Goal: Task Accomplishment & Management: Use online tool/utility

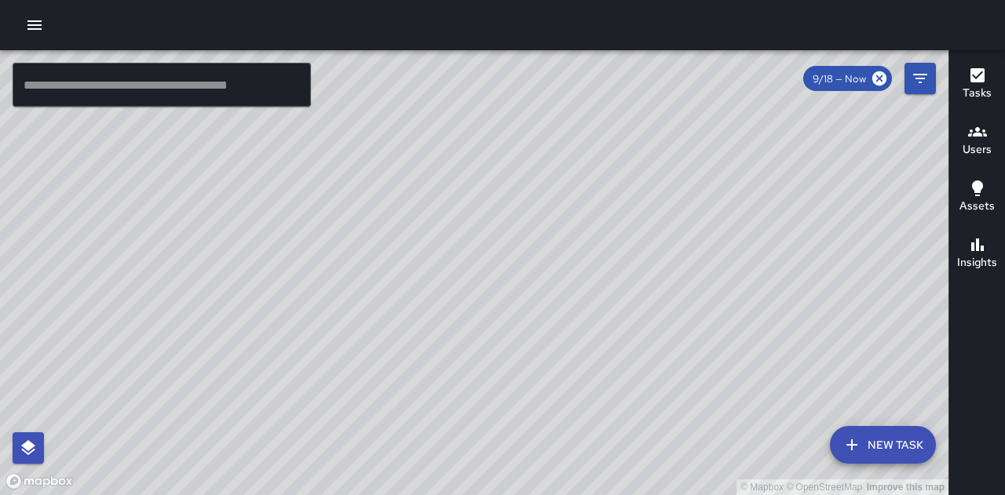
click at [20, 25] on button "button" at bounding box center [34, 24] width 31 height 31
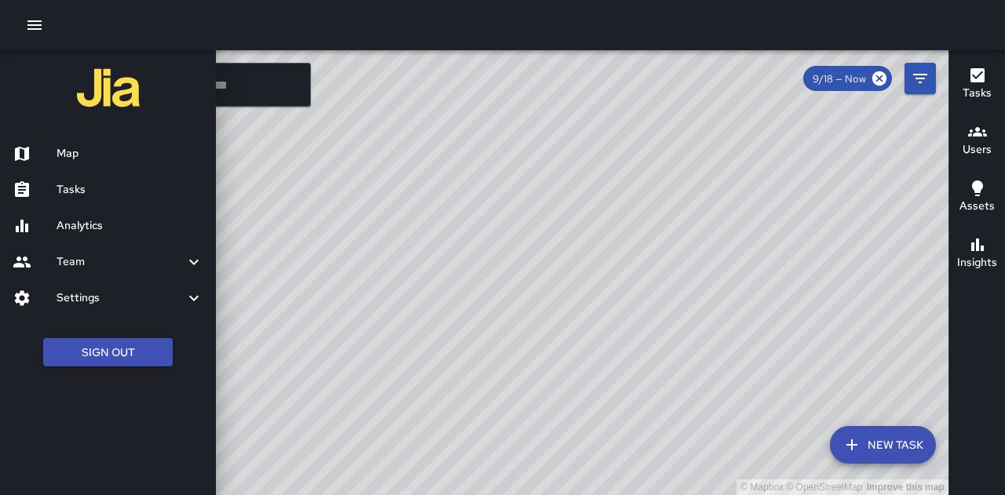
click at [75, 192] on h6 "Tasks" at bounding box center [130, 189] width 147 height 17
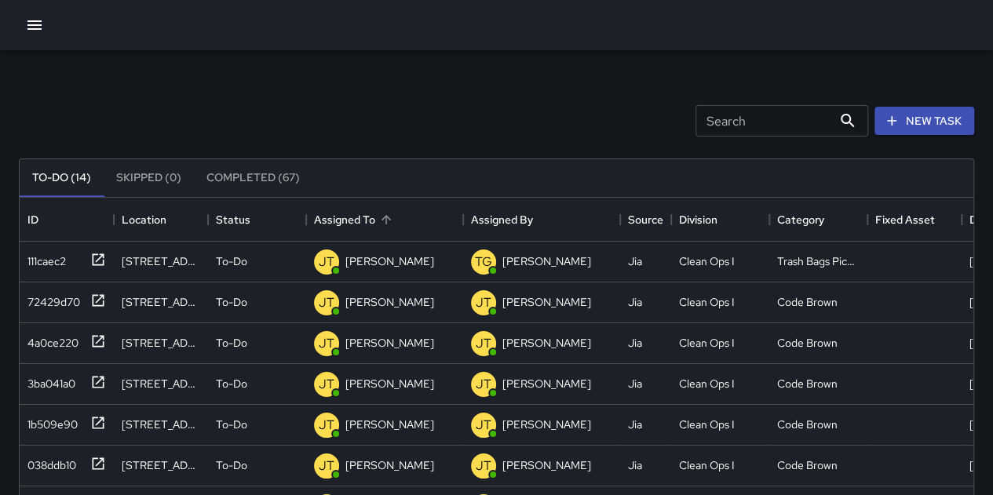
scroll to position [653, 942]
click at [410, 308] on p "[PERSON_NAME]" at bounding box center [389, 302] width 89 height 16
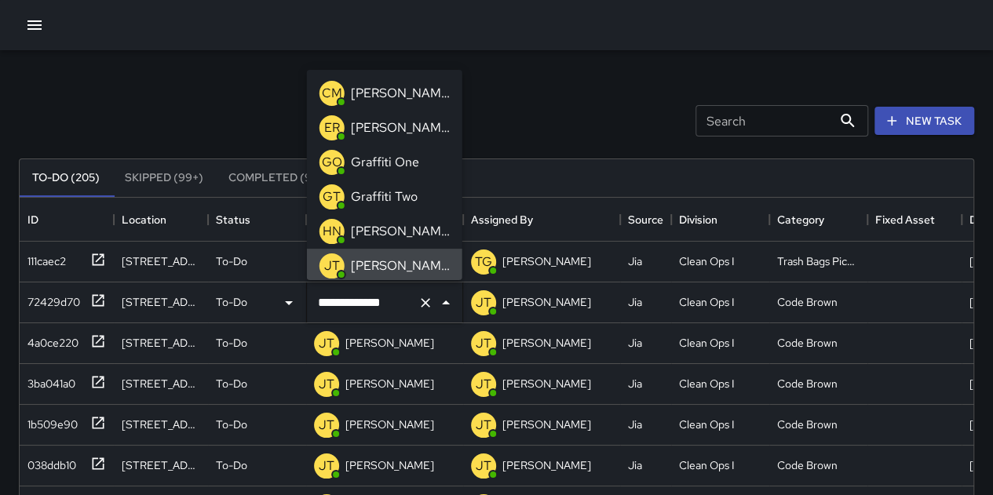
scroll to position [2, 0]
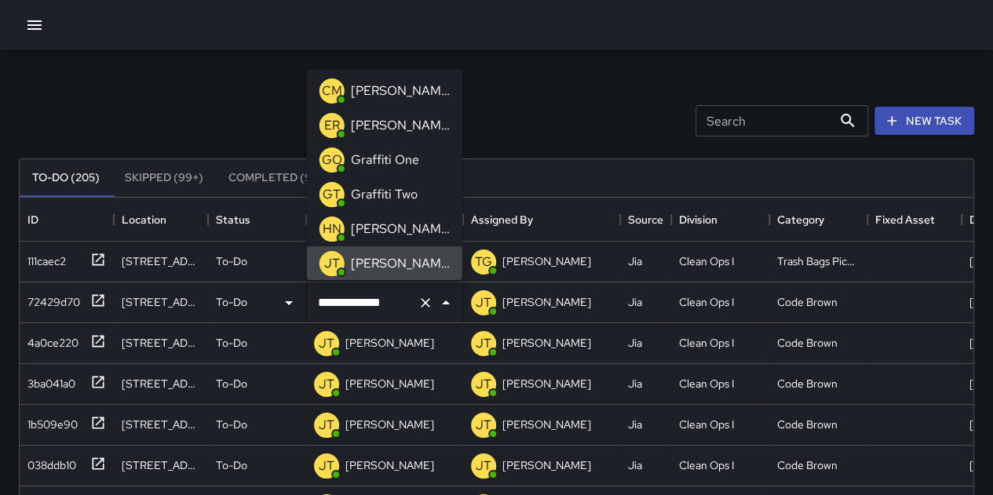
click at [586, 105] on div "Search Search New Task" at bounding box center [497, 121] width 962 height 82
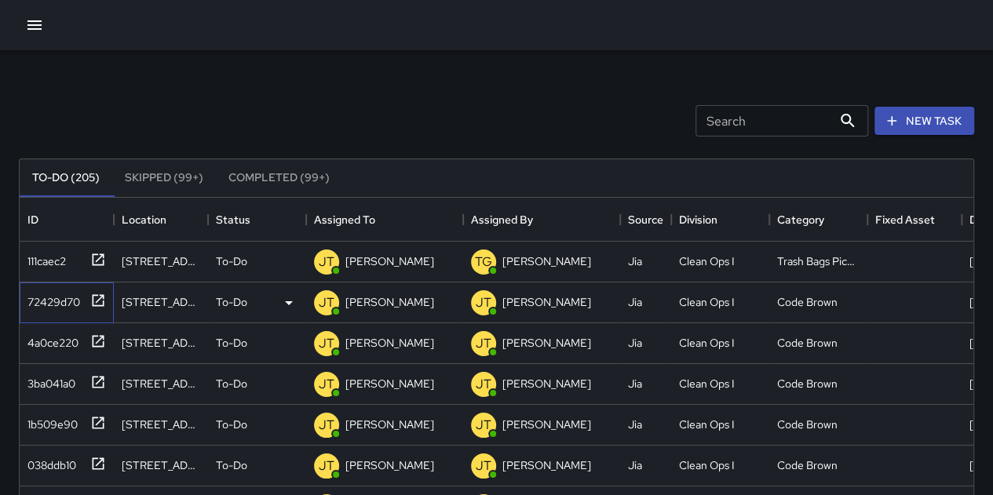
click at [64, 305] on div "72429d70" at bounding box center [50, 299] width 59 height 22
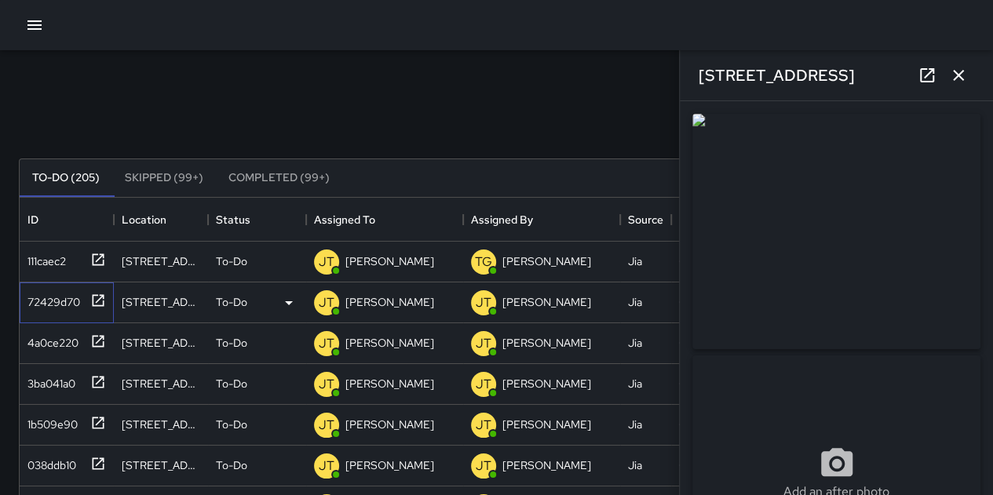
type input "**********"
click at [535, 78] on div "Search Search New Task To-Do (205) Skipped (99+) Completed (99+) ID Location St…" at bounding box center [496, 488] width 993 height 877
click at [963, 70] on icon "button" at bounding box center [958, 75] width 11 height 11
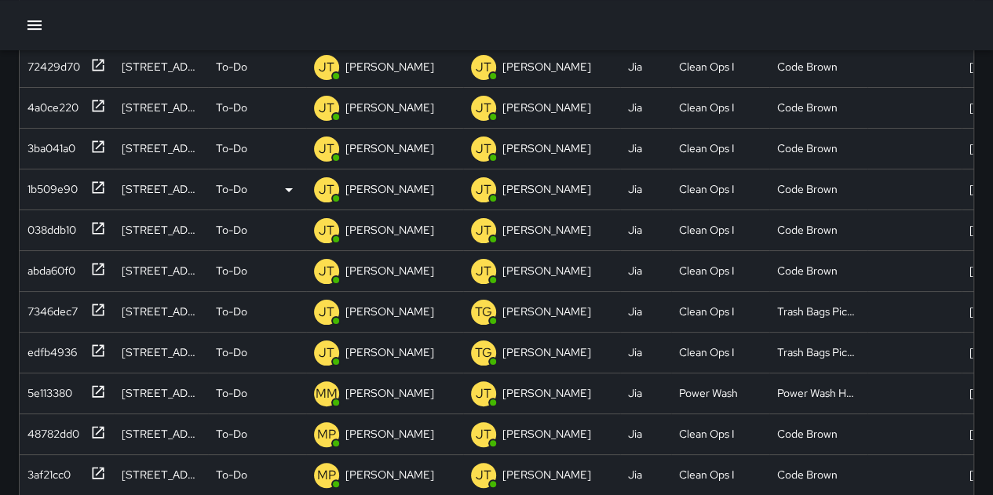
scroll to position [79, 0]
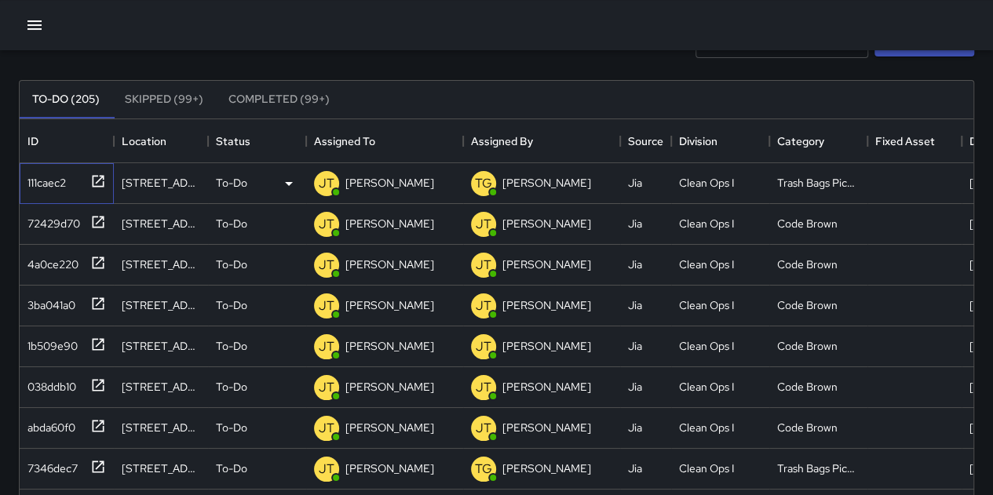
click at [108, 183] on div "111caec2" at bounding box center [67, 183] width 94 height 41
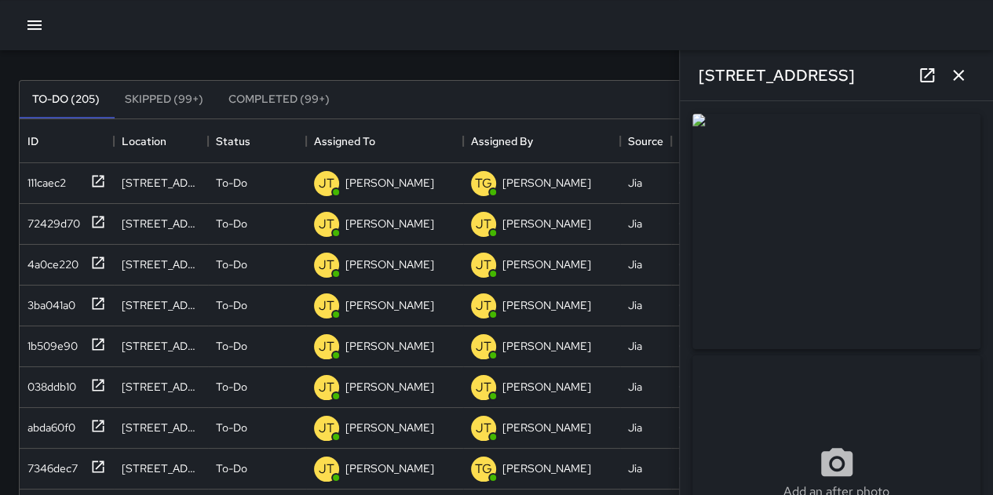
click at [953, 75] on icon "button" at bounding box center [958, 75] width 19 height 19
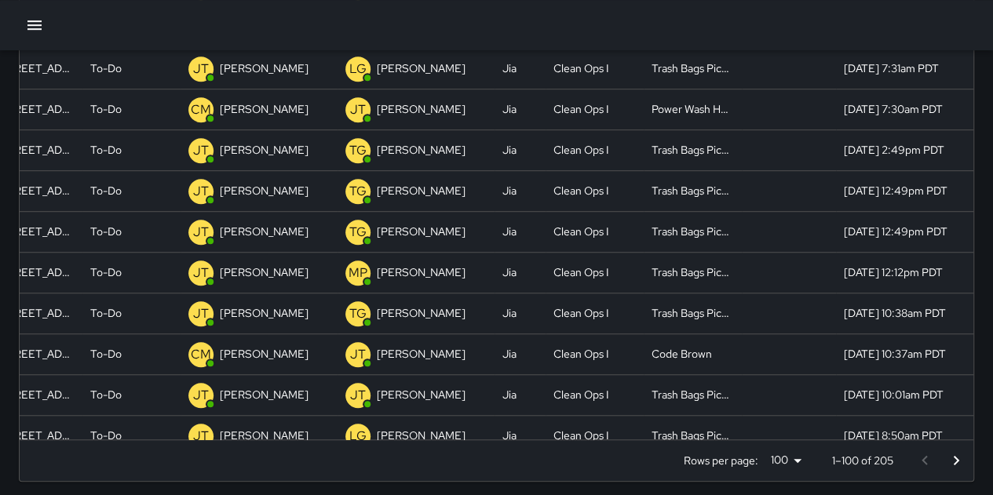
scroll to position [236, 137]
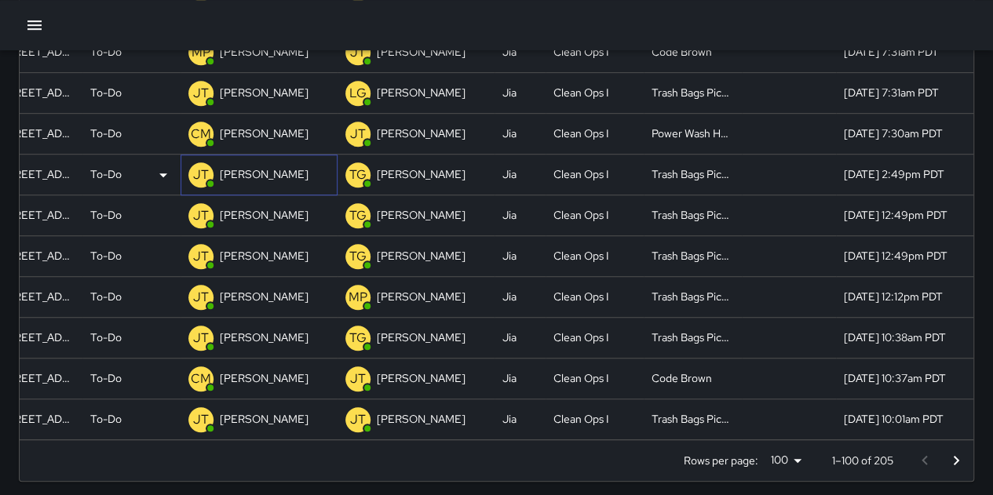
click at [232, 169] on p "[PERSON_NAME]" at bounding box center [264, 174] width 89 height 16
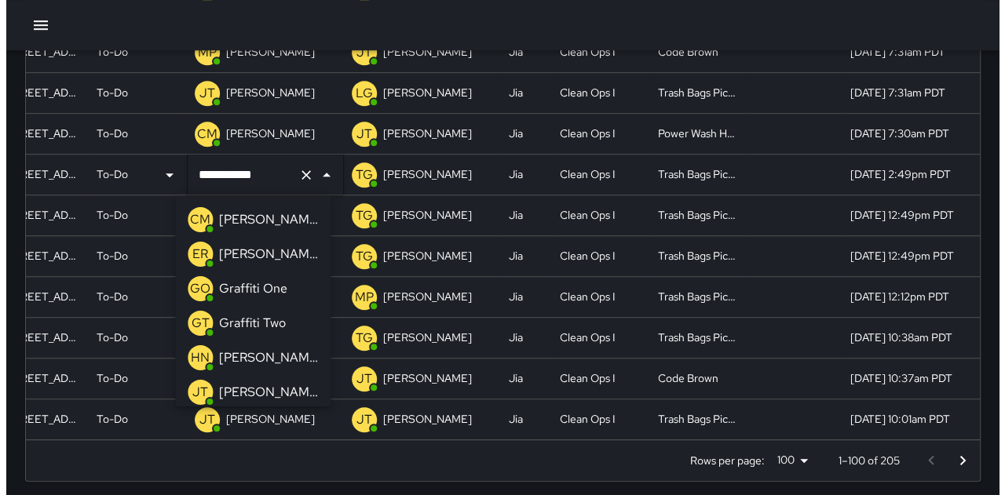
scroll to position [37, 0]
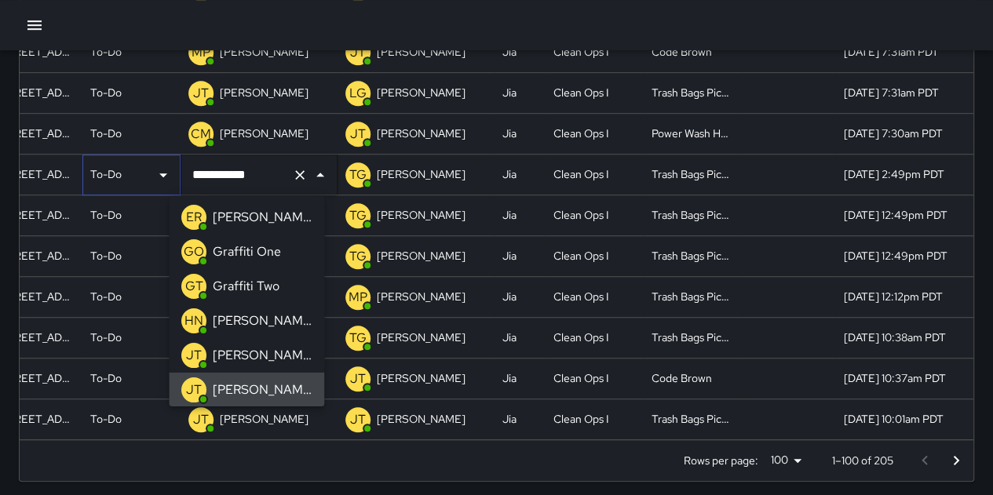
click at [111, 175] on div "To-Do" at bounding box center [131, 175] width 82 height 19
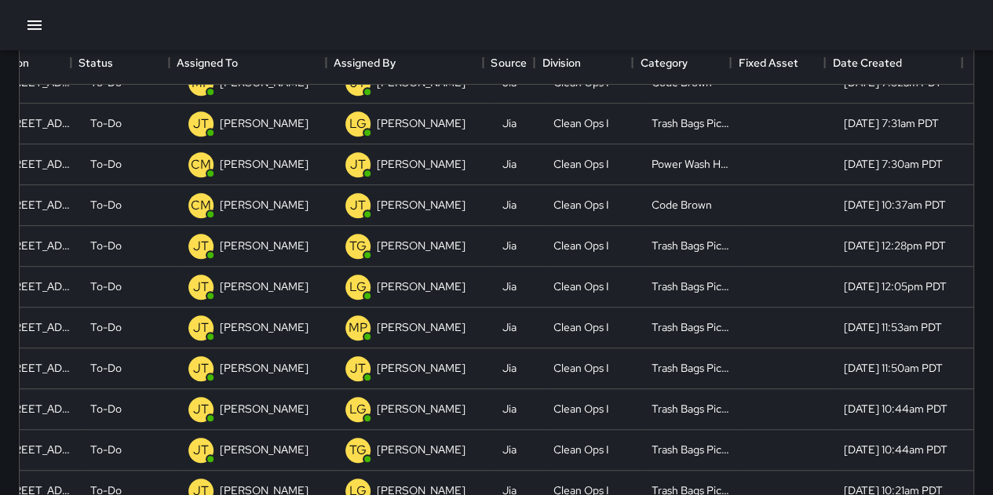
scroll to position [13, 13]
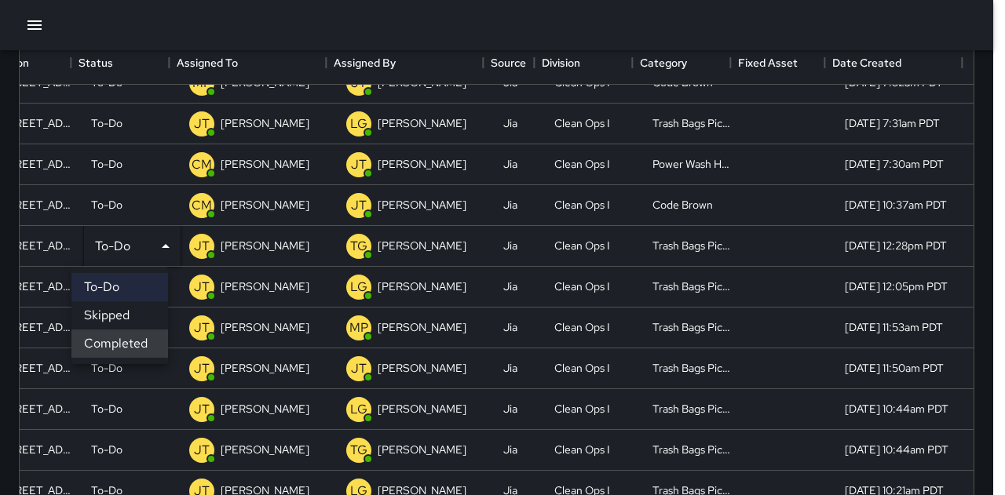
click at [999, 112] on div at bounding box center [502, 247] width 1005 height 495
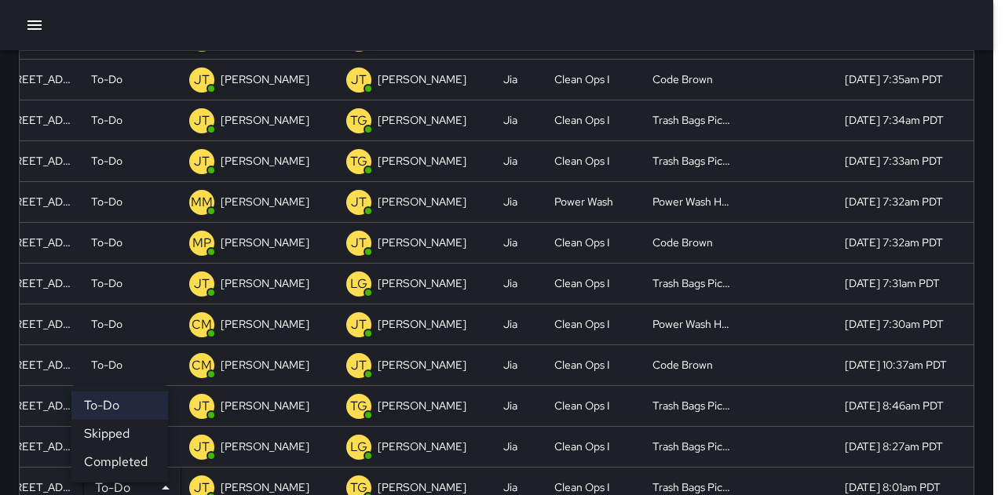
drag, startPoint x: 966, startPoint y: 233, endPoint x: 972, endPoint y: 122, distance: 111.6
click at [972, 122] on div at bounding box center [502, 247] width 1005 height 495
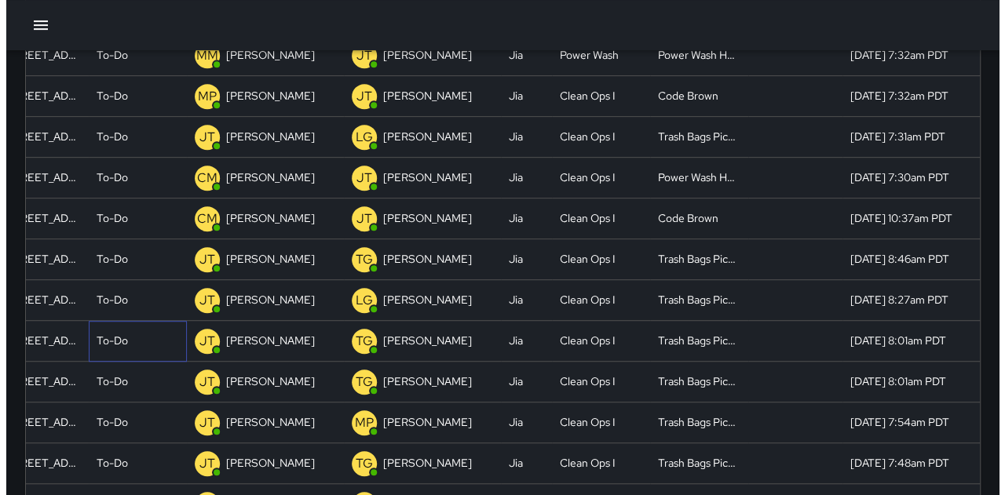
scroll to position [335, 0]
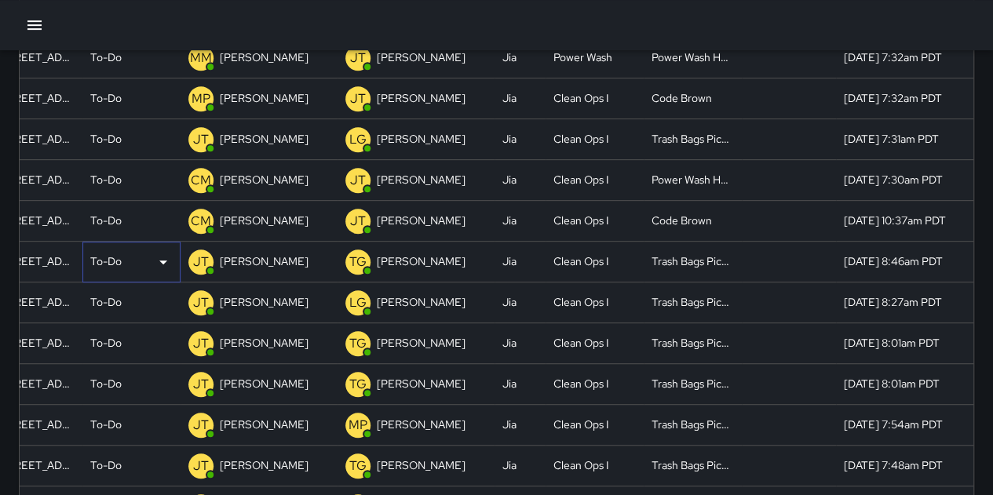
click at [112, 253] on div "To-Do" at bounding box center [131, 262] width 82 height 19
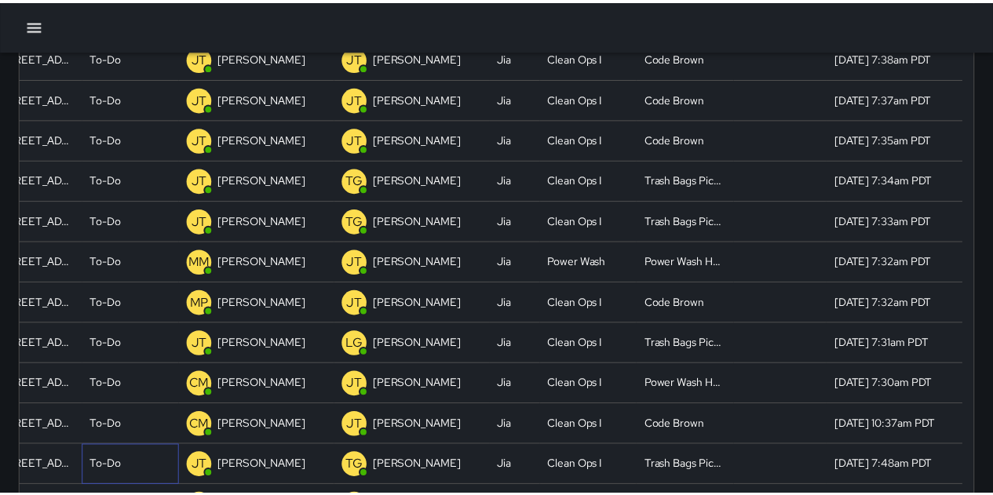
scroll to position [0, 0]
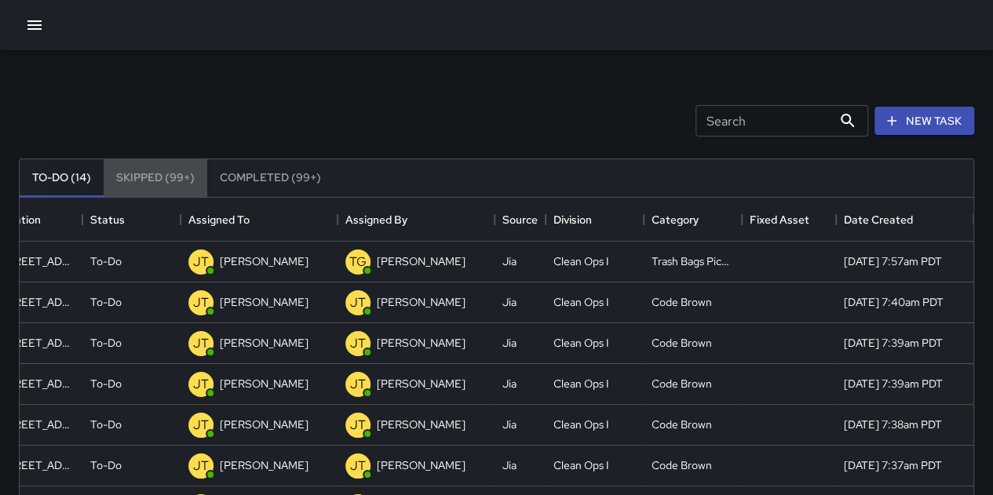
click at [127, 181] on button "Skipped (99+)" at bounding box center [156, 178] width 104 height 38
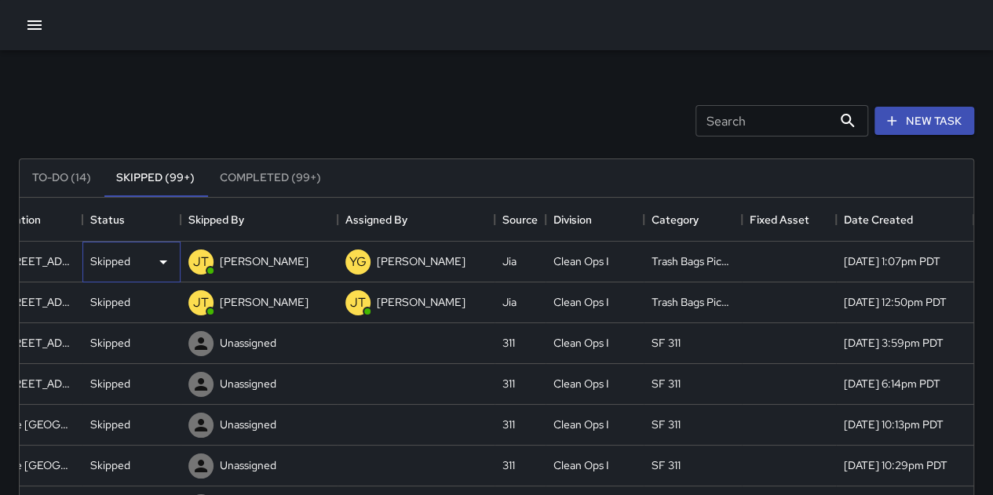
click at [113, 254] on p "Skipped" at bounding box center [110, 262] width 40 height 16
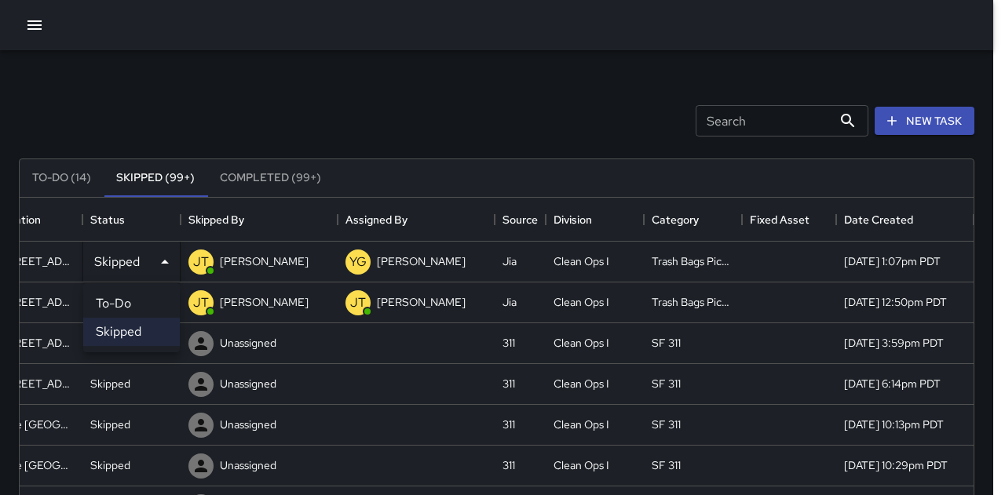
click at [130, 309] on li "To-Do" at bounding box center [131, 304] width 97 height 28
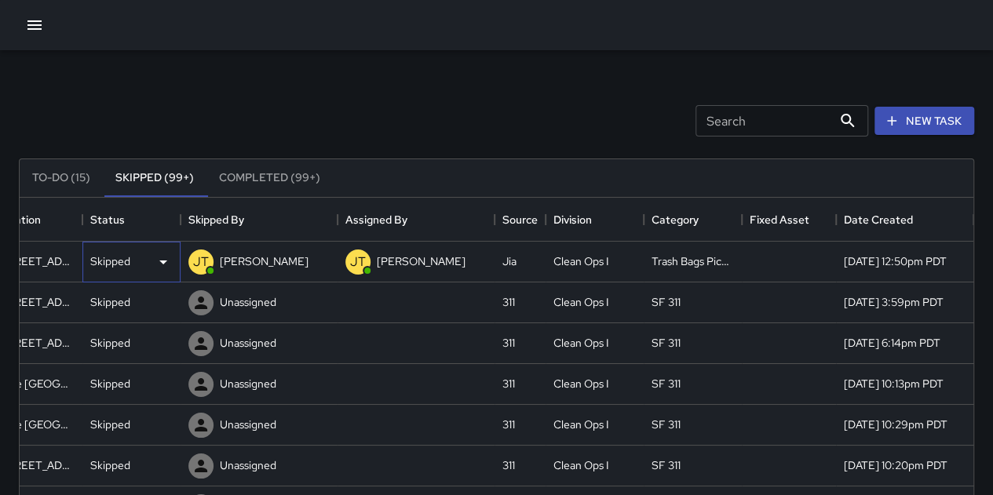
click at [116, 263] on p "Skipped" at bounding box center [110, 262] width 40 height 16
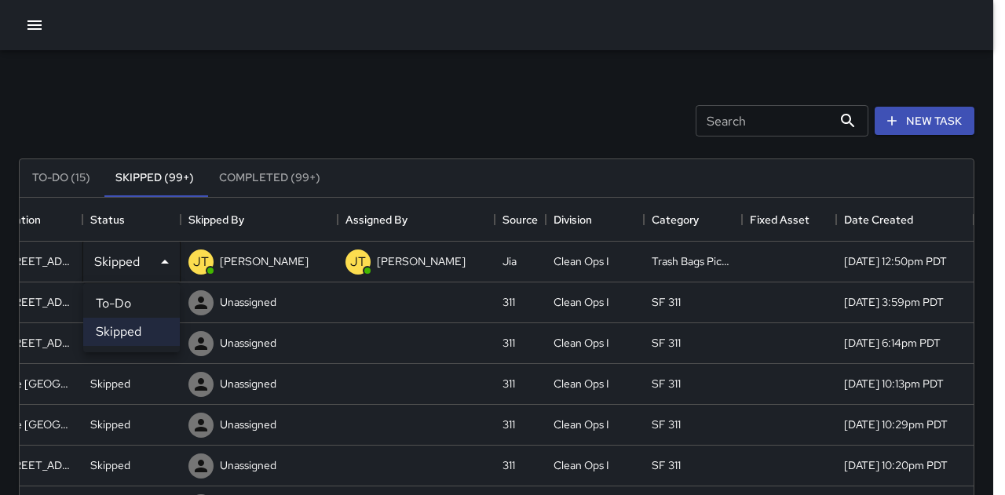
click at [129, 297] on li "To-Do" at bounding box center [131, 304] width 97 height 28
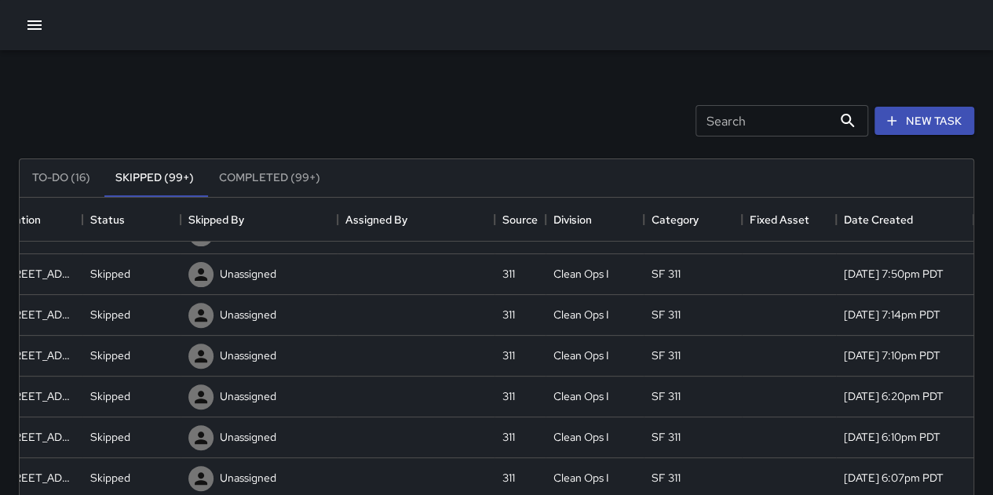
click at [77, 174] on button "To-Do (16)" at bounding box center [61, 178] width 83 height 38
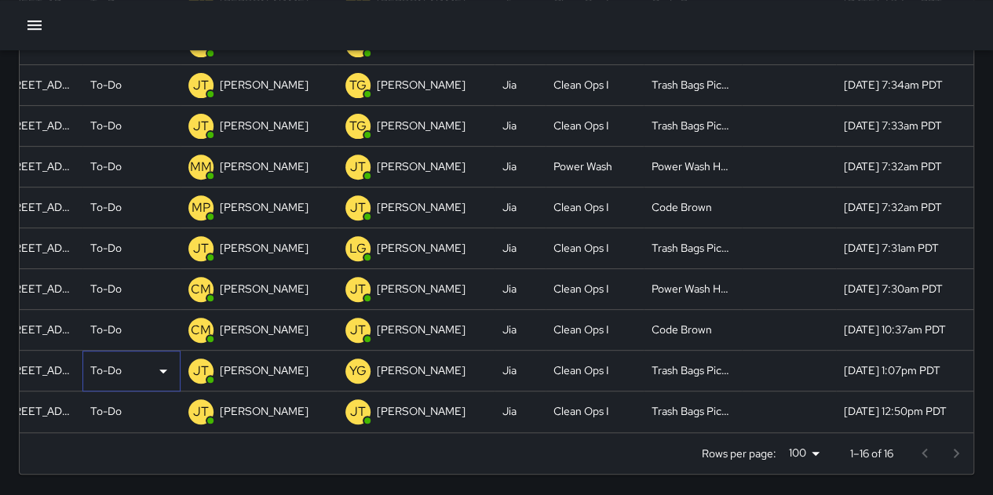
click at [121, 363] on p "To-Do" at bounding box center [105, 371] width 31 height 16
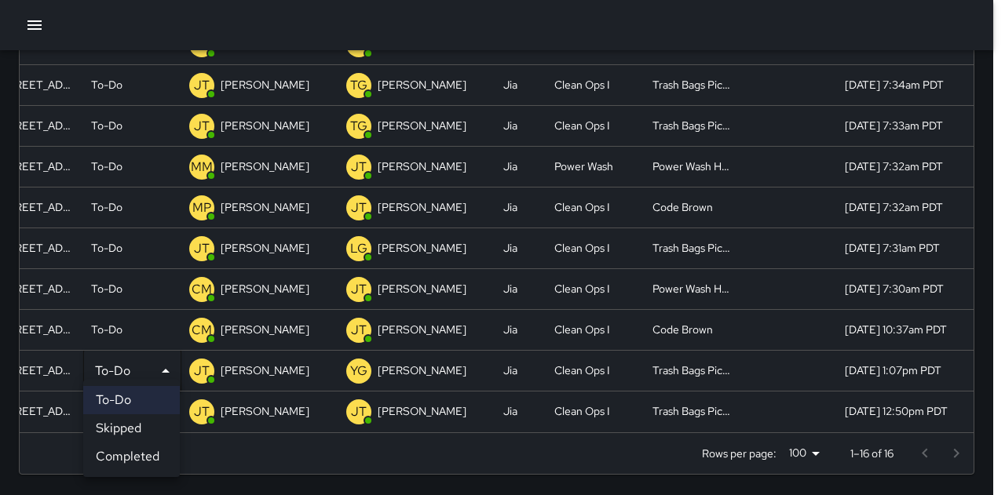
click at [143, 452] on li "Completed" at bounding box center [131, 457] width 97 height 28
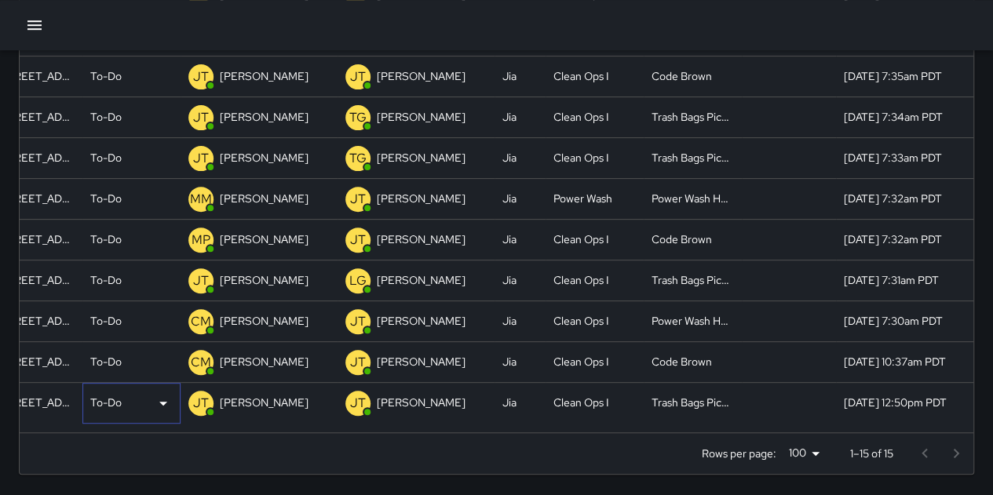
click at [110, 399] on p "To-Do" at bounding box center [105, 403] width 31 height 16
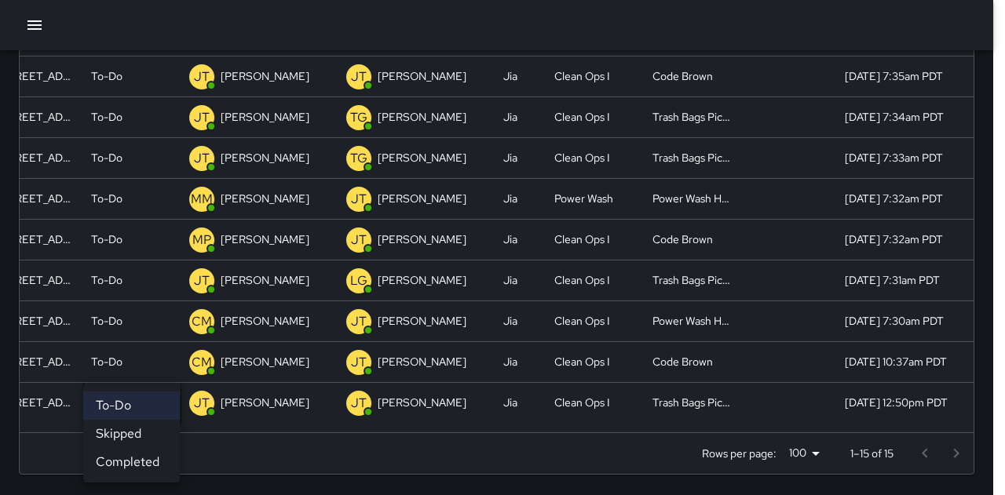
click at [138, 470] on li "Completed" at bounding box center [131, 462] width 97 height 28
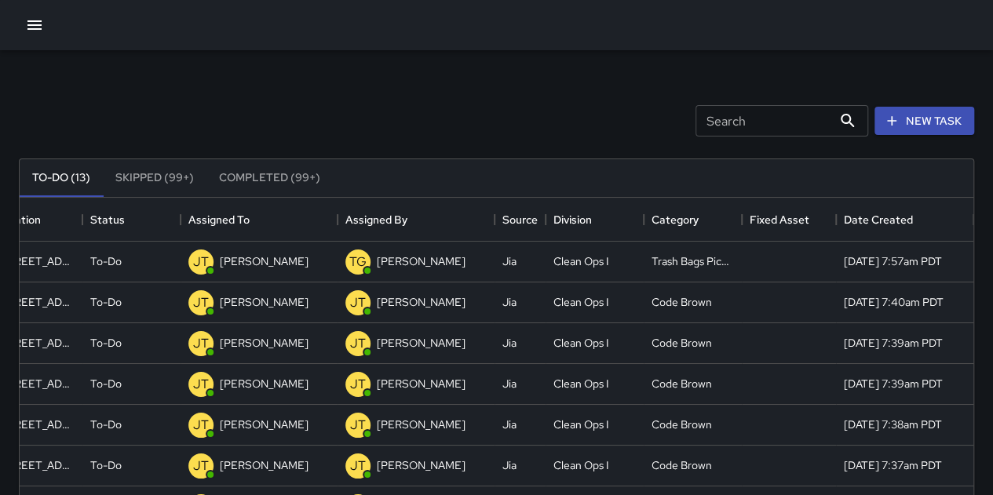
click at [41, 22] on icon "button" at bounding box center [34, 25] width 19 height 19
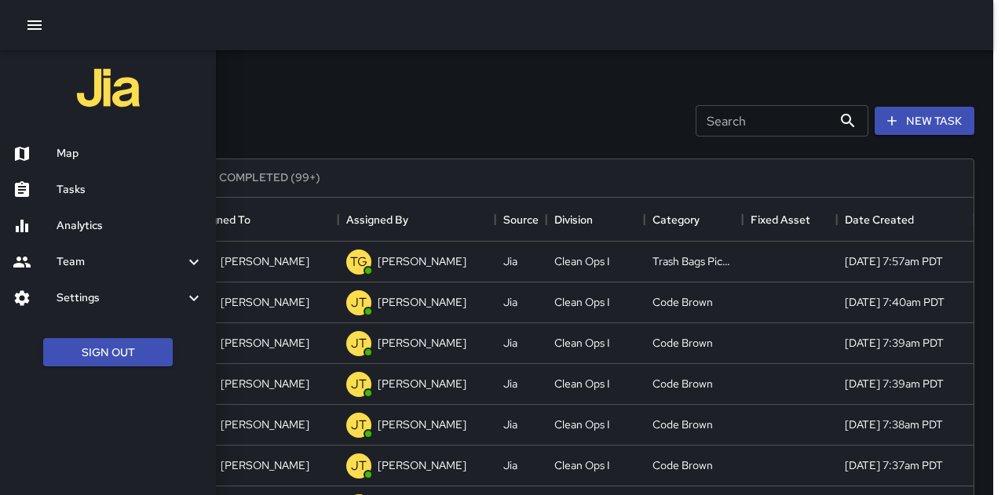
click at [90, 187] on h6 "Tasks" at bounding box center [130, 189] width 147 height 17
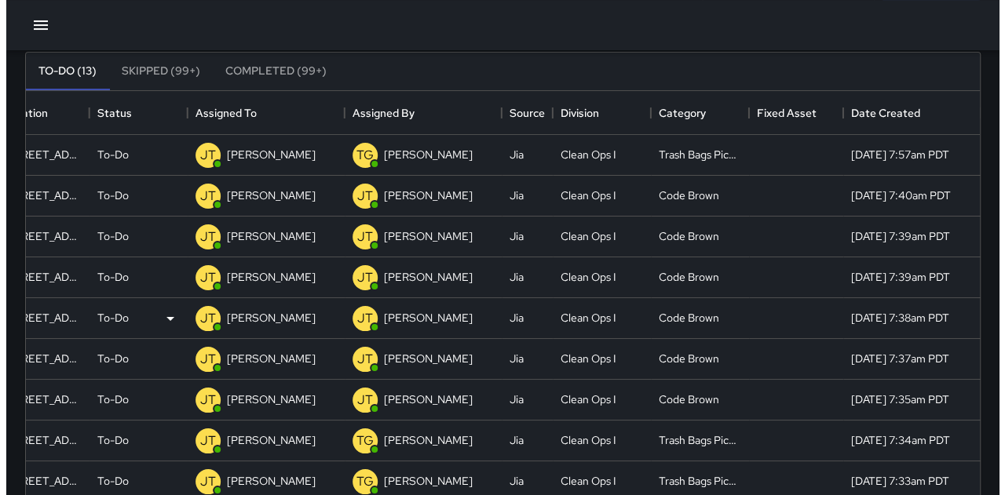
scroll to position [0, 0]
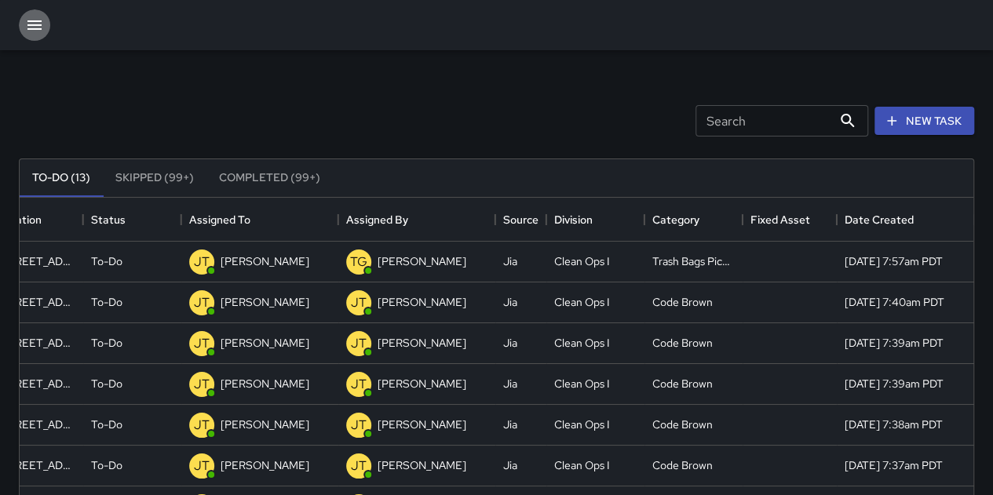
click at [37, 27] on icon "button" at bounding box center [34, 25] width 19 height 19
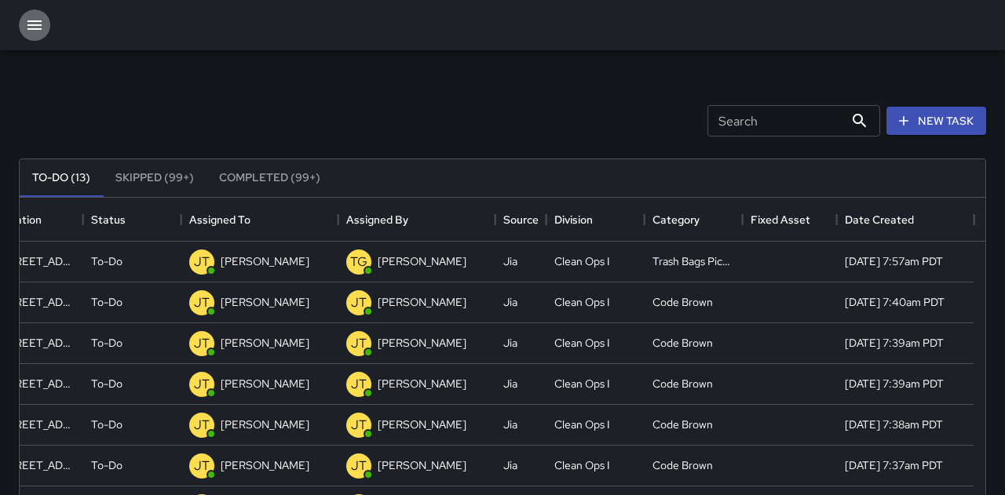
scroll to position [13, 13]
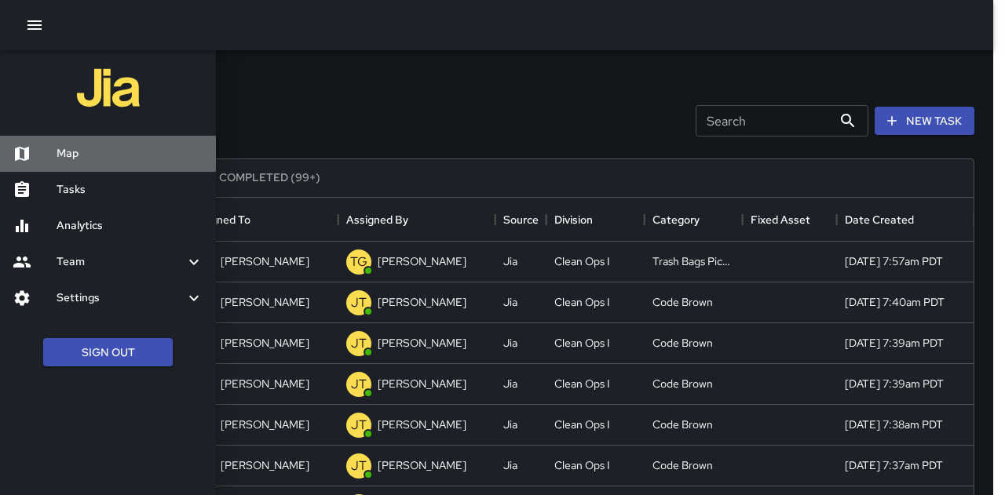
click at [63, 157] on h6 "Map" at bounding box center [130, 153] width 147 height 17
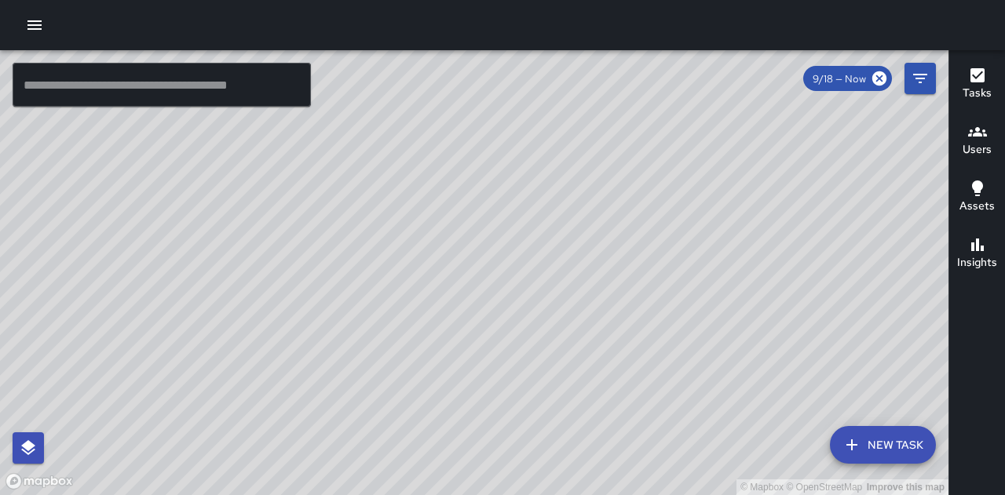
drag, startPoint x: 515, startPoint y: 344, endPoint x: 476, endPoint y: 271, distance: 82.9
click at [476, 271] on div "© Mapbox © OpenStreetMap Improve this map" at bounding box center [474, 272] width 948 height 445
drag, startPoint x: 751, startPoint y: 265, endPoint x: 708, endPoint y: 334, distance: 81.1
drag, startPoint x: 706, startPoint y: 307, endPoint x: 656, endPoint y: 166, distance: 150.0
click at [656, 166] on div "© Mapbox © OpenStreetMap Improve this map" at bounding box center [474, 272] width 948 height 445
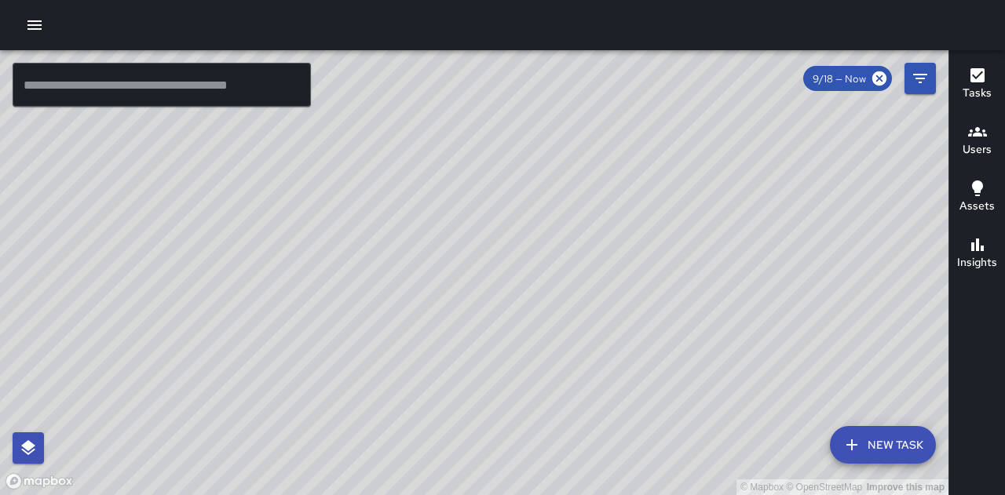
drag, startPoint x: 657, startPoint y: 179, endPoint x: 641, endPoint y: 265, distance: 87.0
click at [641, 265] on div "© Mapbox © OpenStreetMap Improve this map" at bounding box center [474, 272] width 948 height 445
click at [33, 33] on icon "button" at bounding box center [34, 25] width 19 height 19
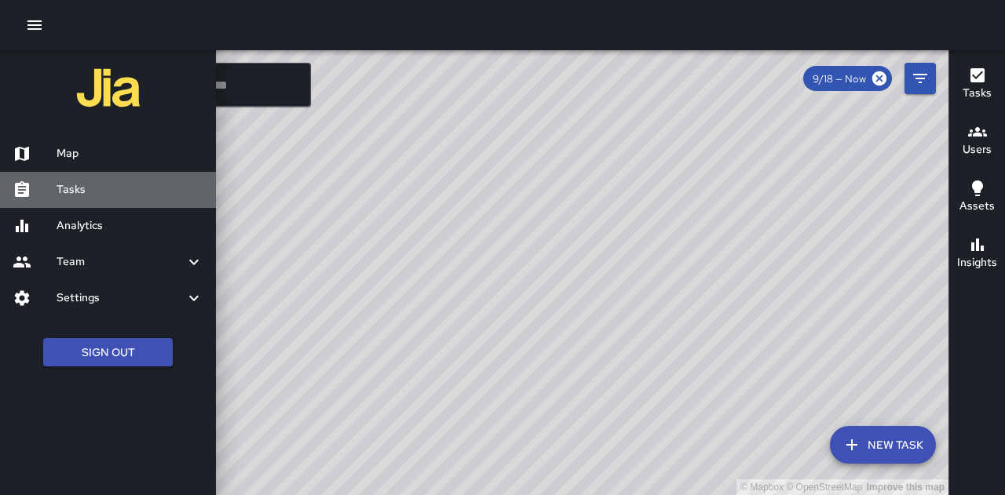
click at [97, 191] on h6 "Tasks" at bounding box center [130, 189] width 147 height 17
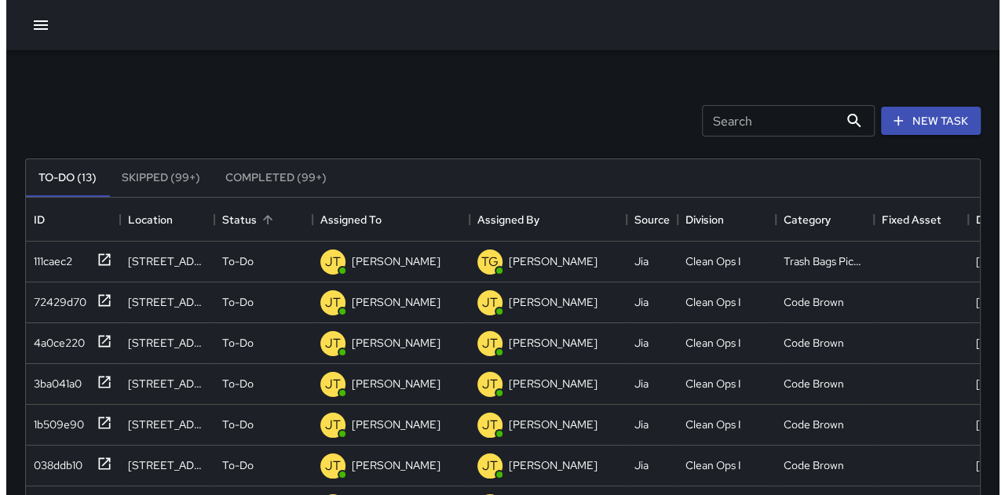
scroll to position [653, 942]
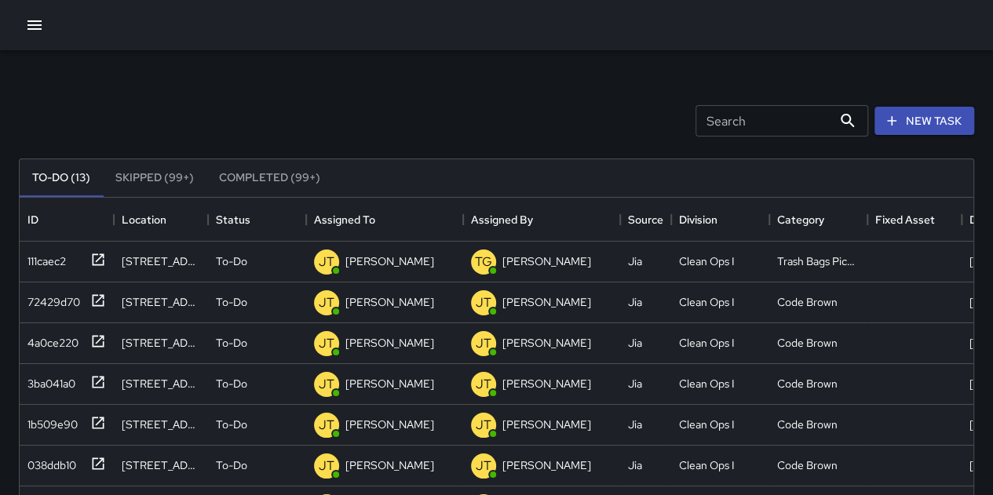
click at [38, 16] on icon "button" at bounding box center [34, 25] width 19 height 19
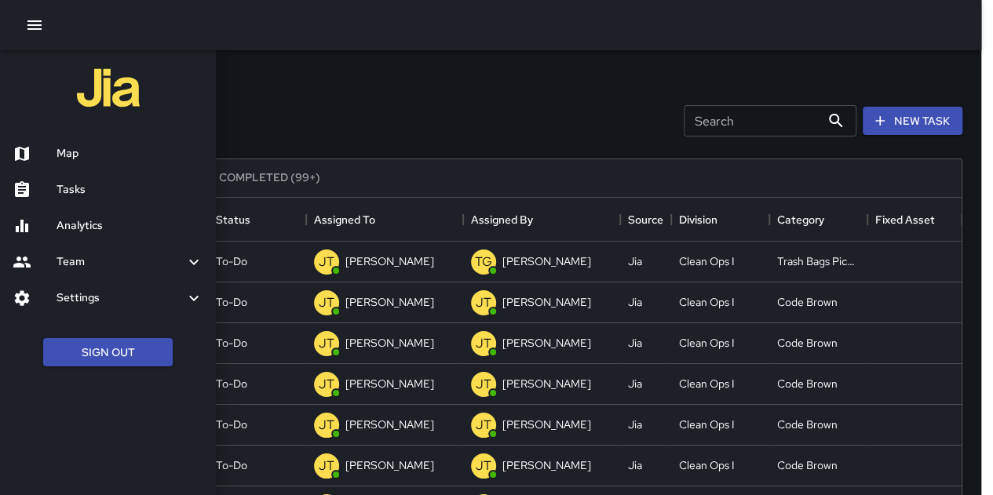
scroll to position [13, 13]
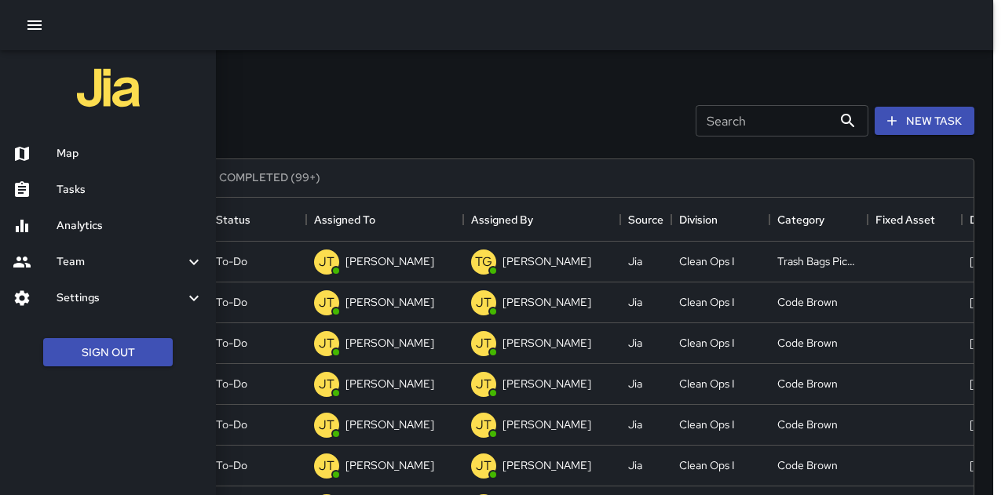
click at [601, 134] on div at bounding box center [502, 247] width 1005 height 495
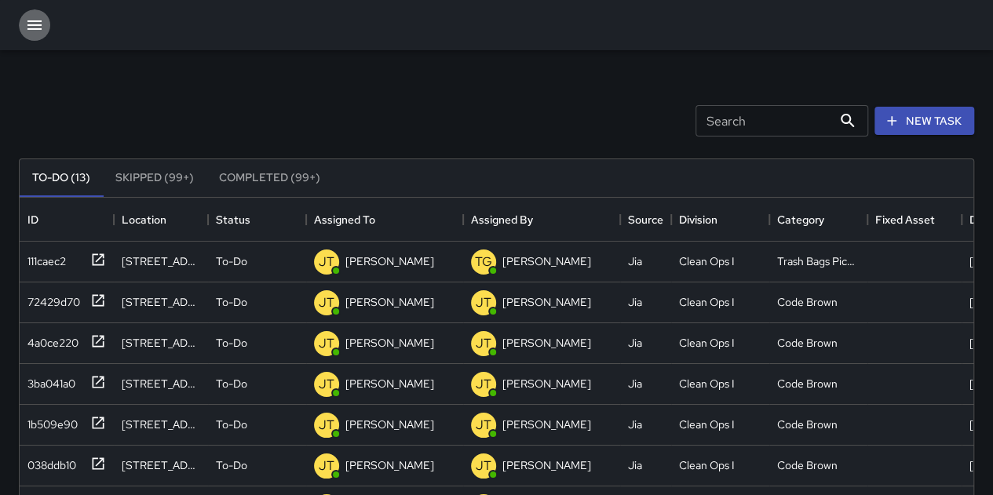
click at [35, 31] on icon "button" at bounding box center [34, 25] width 19 height 19
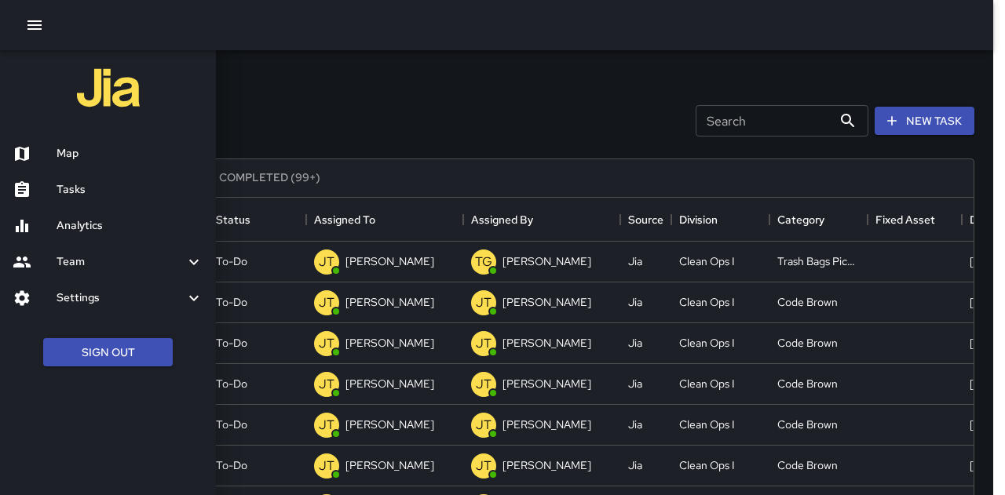
click at [68, 161] on h6 "Map" at bounding box center [130, 153] width 147 height 17
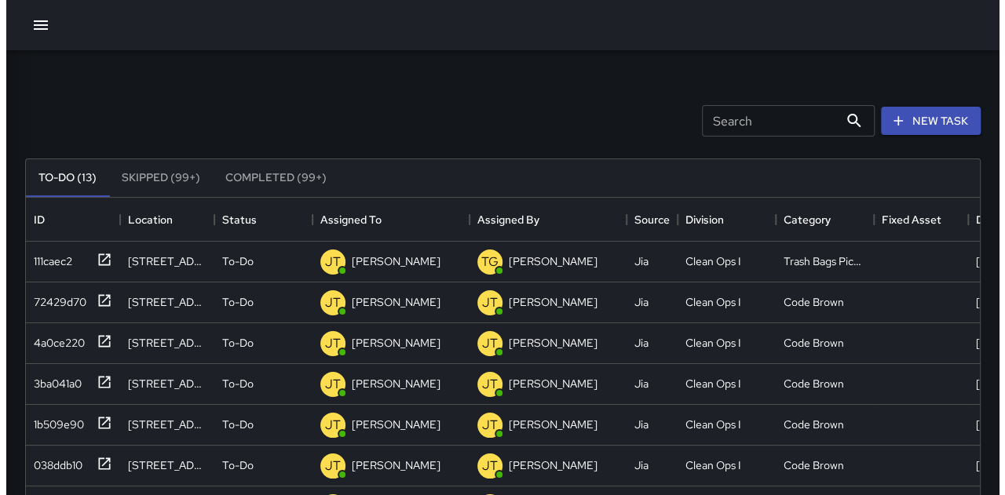
scroll to position [13, 13]
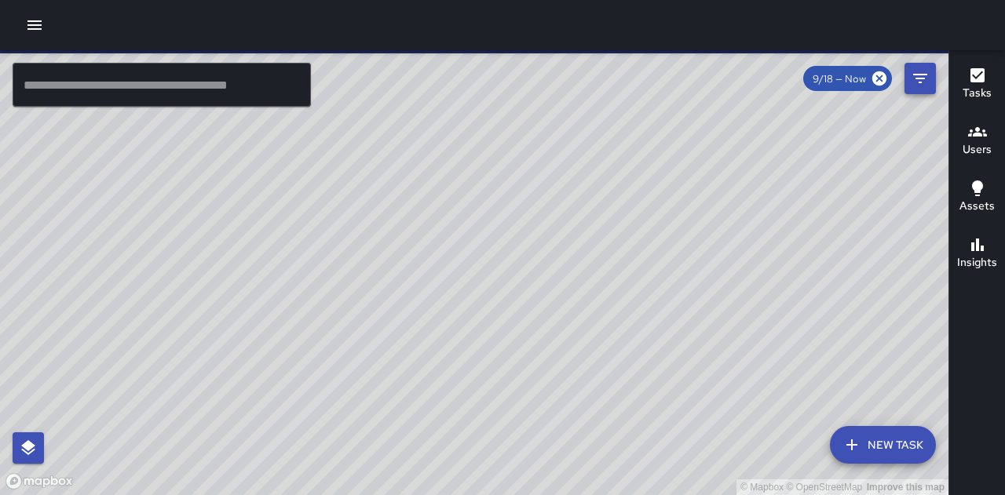
click at [930, 79] on button "Filters" at bounding box center [919, 78] width 31 height 31
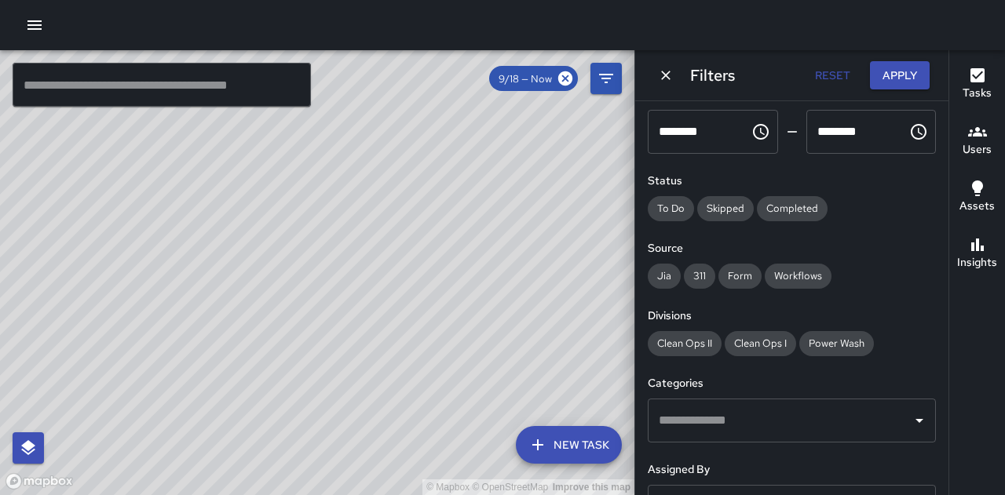
scroll to position [236, 0]
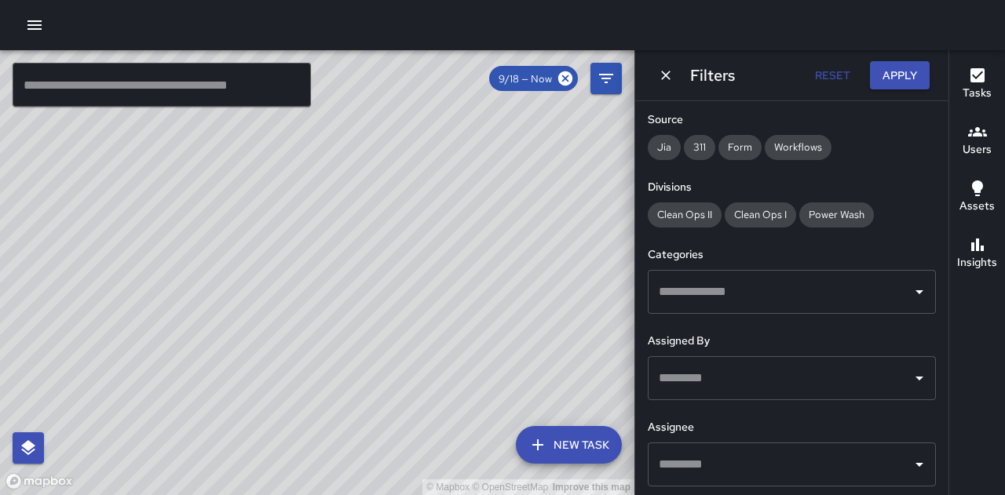
click at [738, 301] on input "text" at bounding box center [780, 292] width 250 height 30
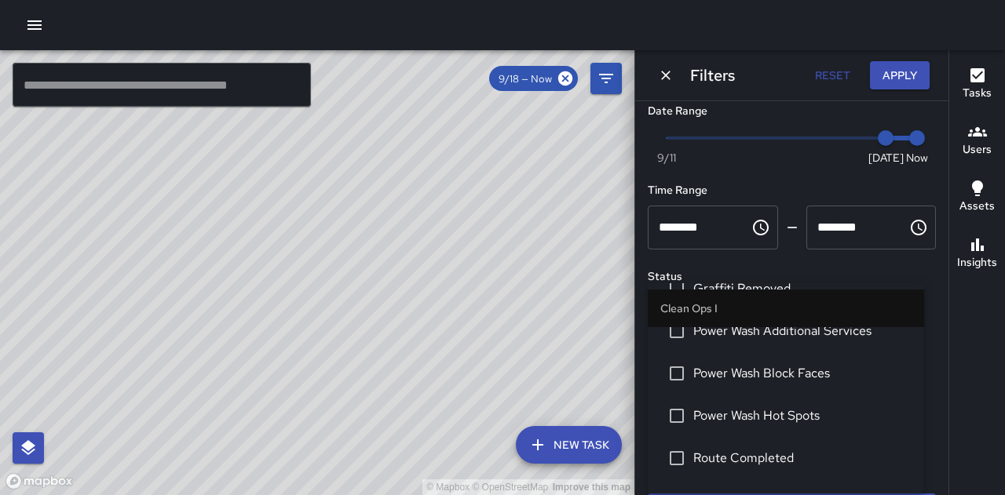
scroll to position [471, 0]
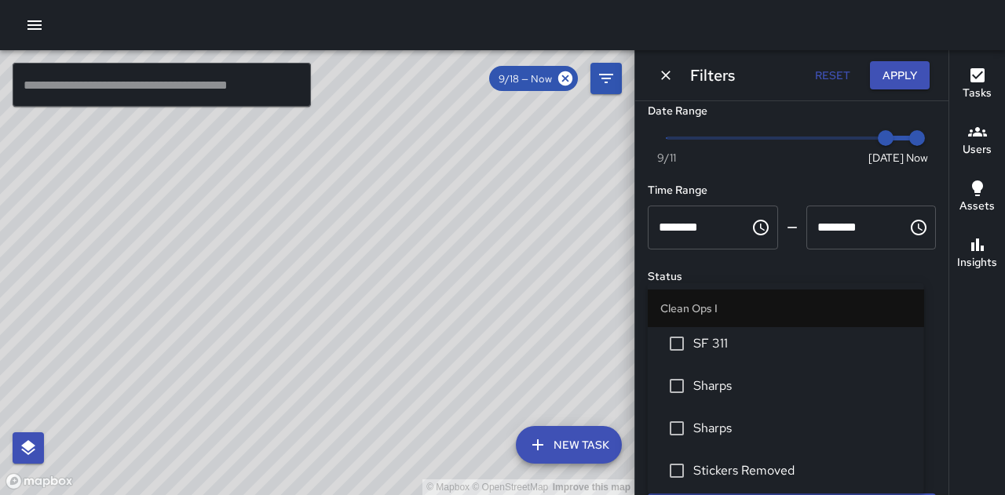
click at [719, 349] on span "SF 311" at bounding box center [802, 343] width 218 height 19
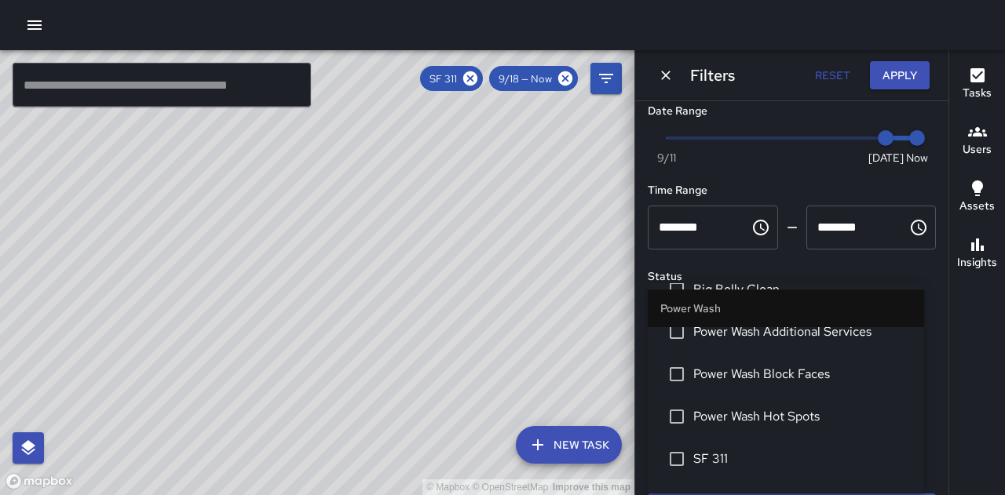
scroll to position [1335, 0]
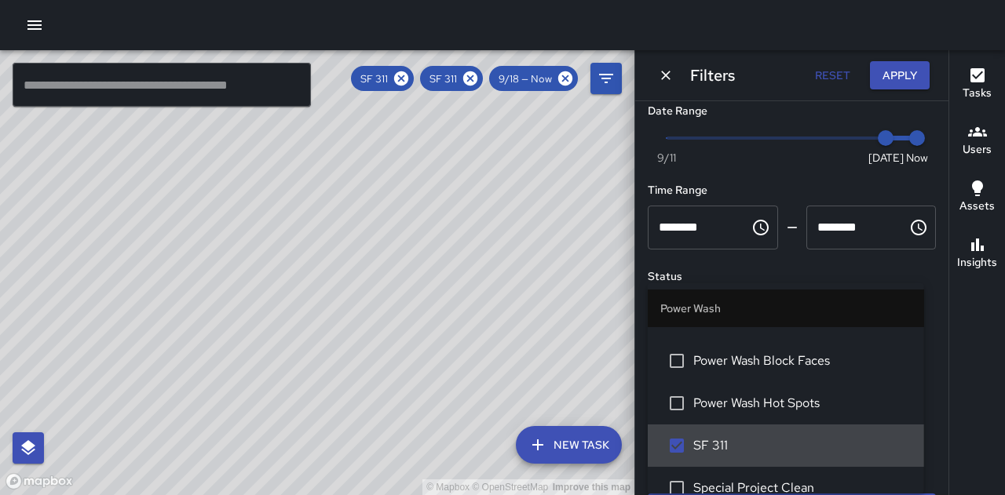
click at [666, 75] on icon "Dismiss" at bounding box center [665, 75] width 9 height 9
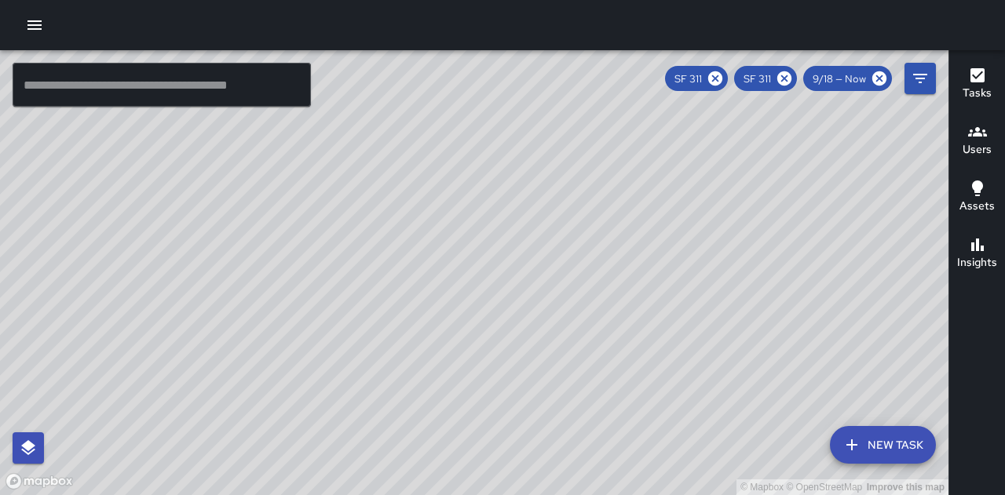
drag, startPoint x: 543, startPoint y: 276, endPoint x: 545, endPoint y: 206, distance: 69.9
click at [545, 206] on div "© Mapbox © OpenStreetMap Improve this map" at bounding box center [474, 272] width 948 height 445
drag, startPoint x: 833, startPoint y: 331, endPoint x: 793, endPoint y: 380, distance: 63.6
drag, startPoint x: 793, startPoint y: 380, endPoint x: 517, endPoint y: 364, distance: 276.8
click at [516, 367] on div "© Mapbox © OpenStreetMap Improve this map" at bounding box center [474, 272] width 948 height 445
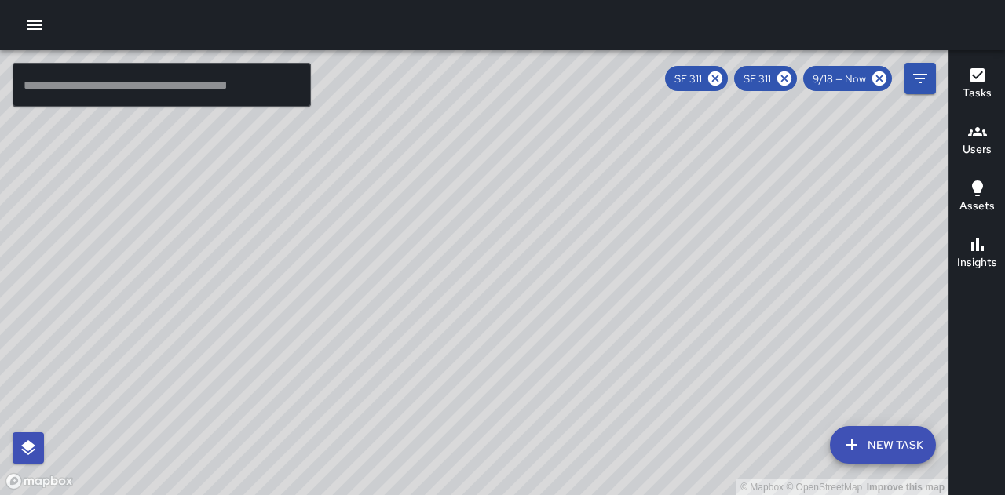
drag, startPoint x: 831, startPoint y: 292, endPoint x: 777, endPoint y: 301, distance: 54.1
click at [777, 301] on div "© Mapbox © OpenStreetMap Improve this map" at bounding box center [474, 272] width 948 height 445
click at [972, 75] on icon "button" at bounding box center [977, 75] width 14 height 14
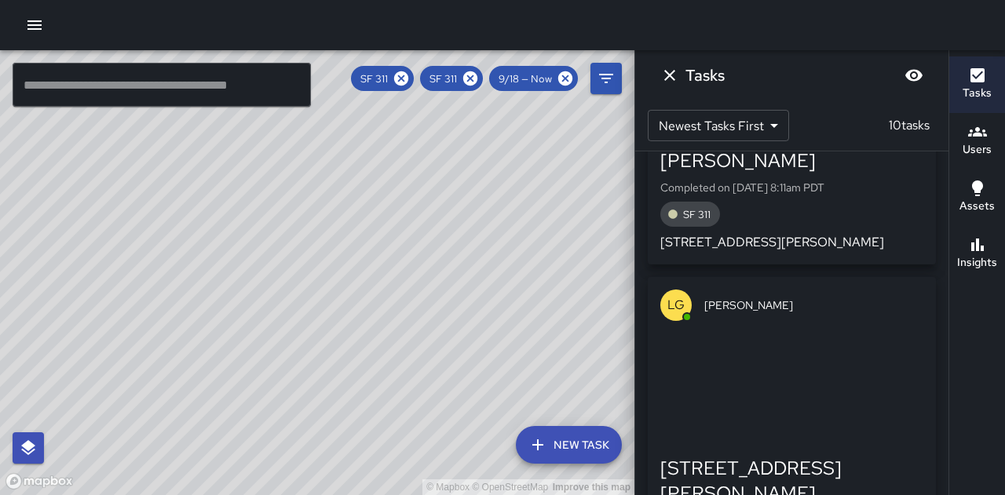
scroll to position [1884, 0]
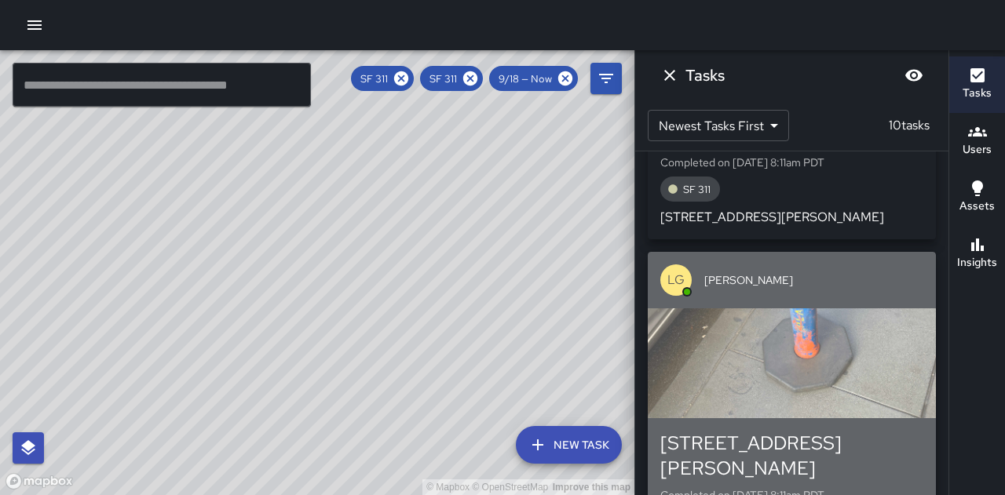
click at [882, 488] on p "Completed on [DATE] 8:11am PDT" at bounding box center [791, 496] width 263 height 16
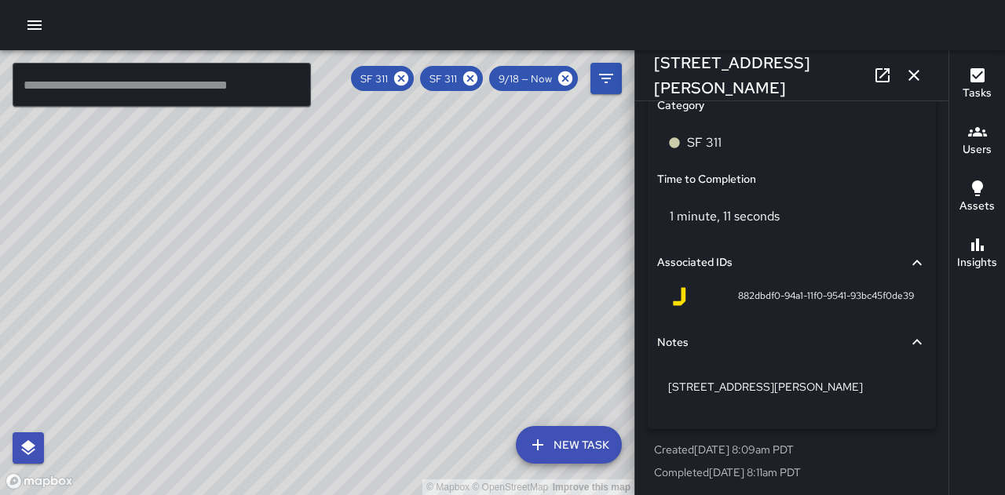
scroll to position [1127, 0]
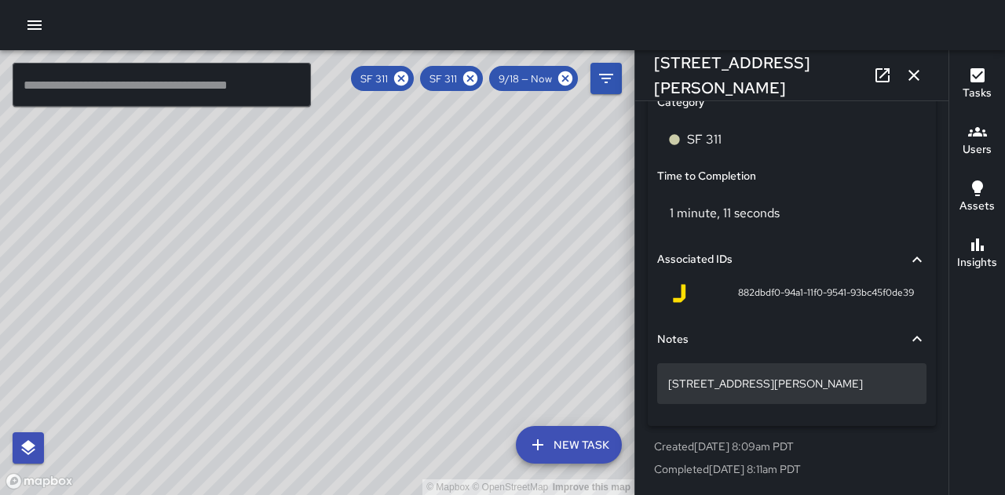
click at [685, 385] on p "[STREET_ADDRESS][PERSON_NAME]" at bounding box center [791, 384] width 247 height 16
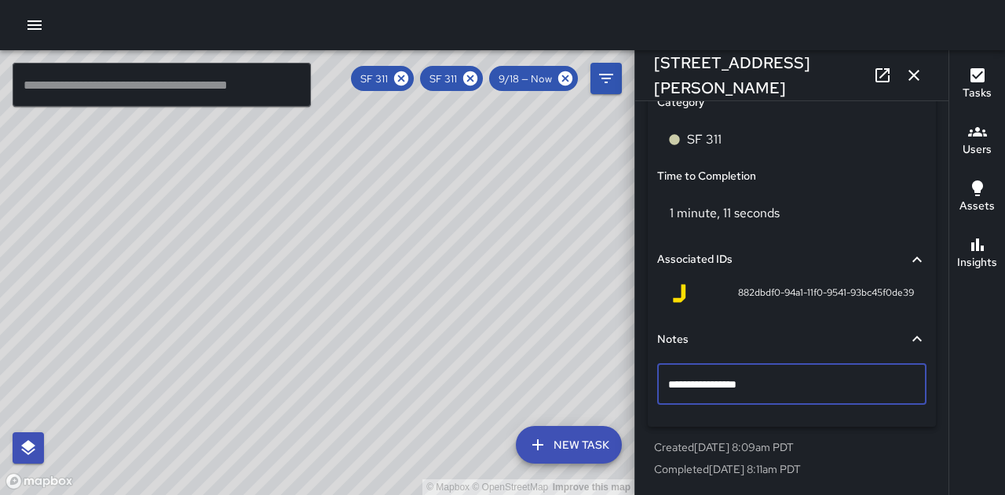
click at [681, 386] on textarea "**********" at bounding box center [786, 385] width 236 height 16
click at [683, 385] on textarea "**********" at bounding box center [786, 385] width 236 height 16
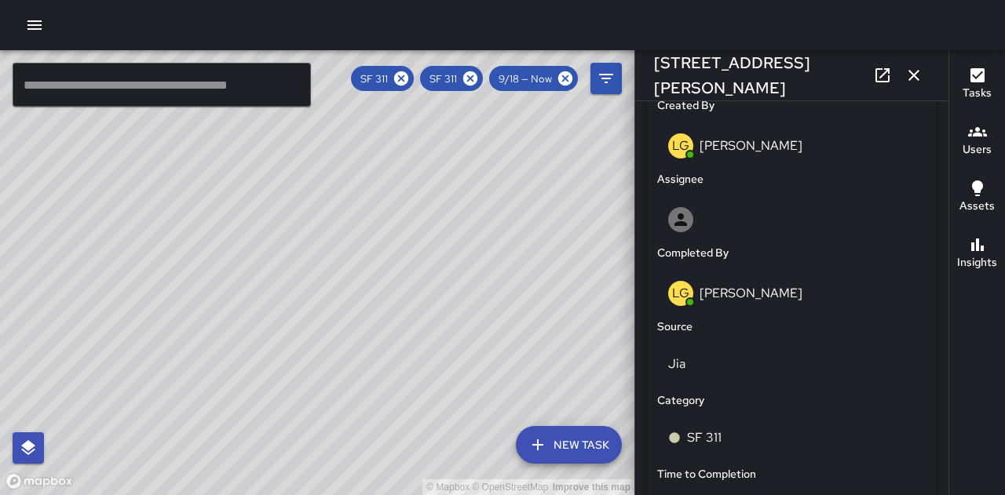
scroll to position [735, 0]
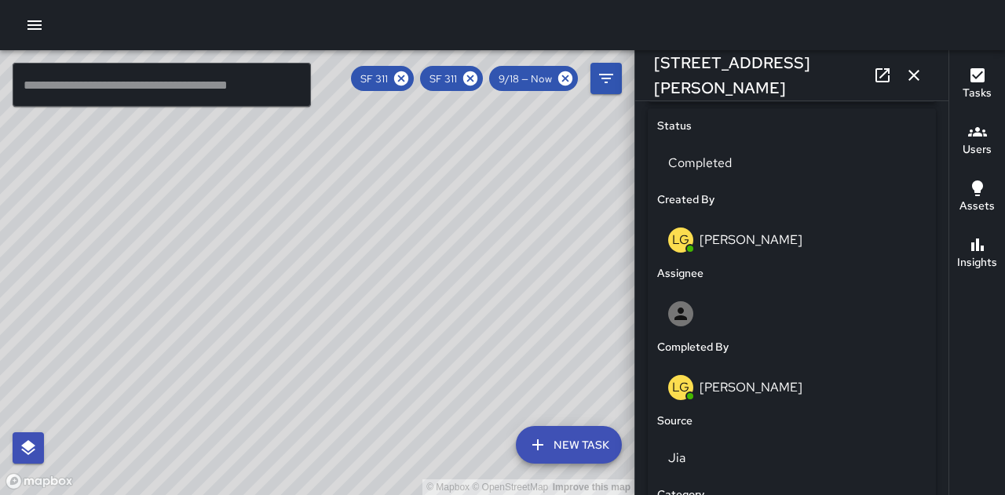
click at [919, 73] on icon "button" at bounding box center [913, 75] width 19 height 19
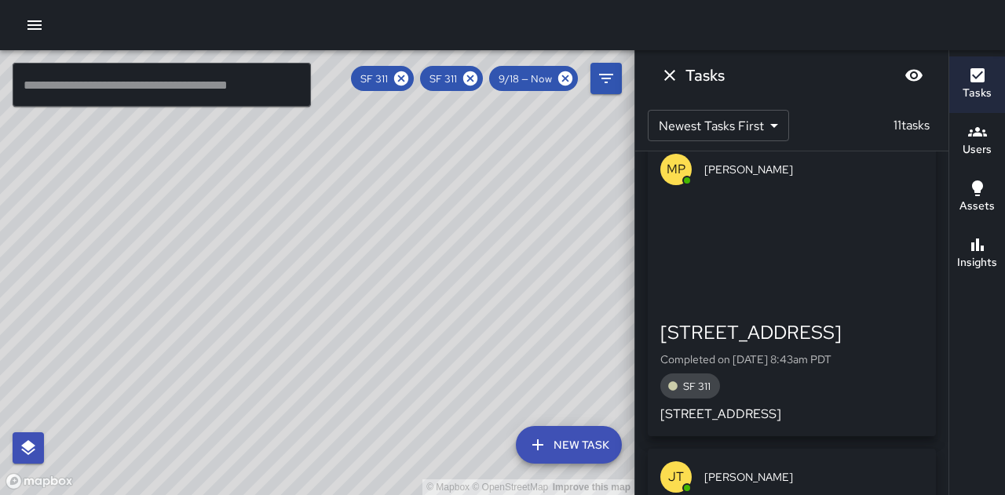
scroll to position [0, 0]
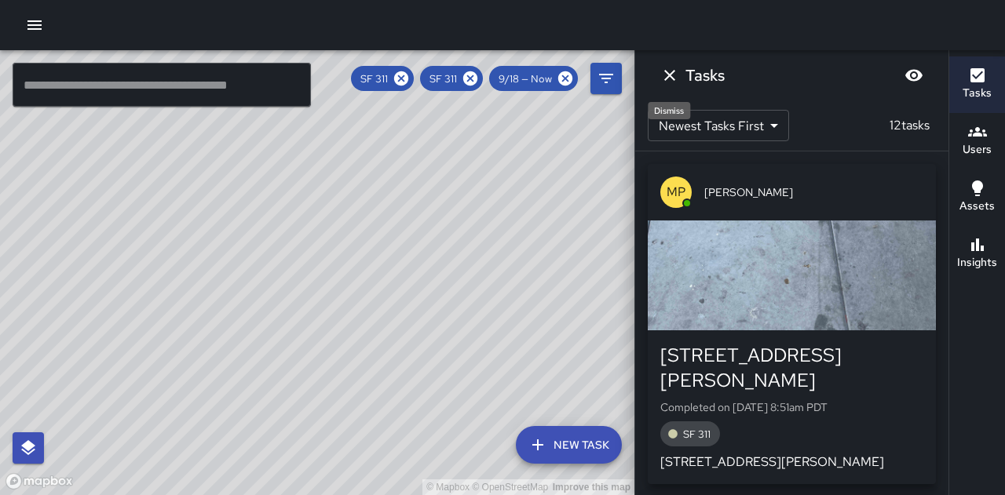
click at [672, 73] on icon "Dismiss" at bounding box center [669, 75] width 19 height 19
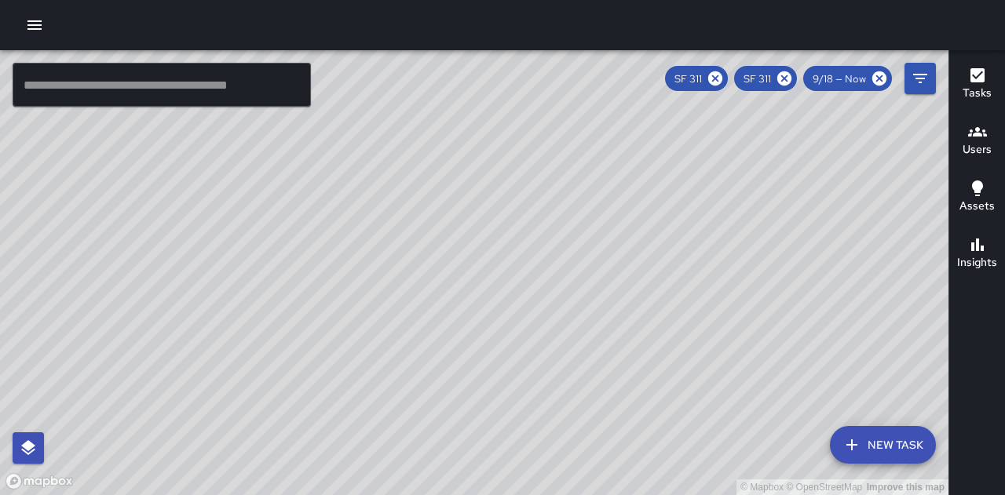
drag, startPoint x: 476, startPoint y: 266, endPoint x: 426, endPoint y: 373, distance: 117.7
click at [426, 373] on div "© Mapbox © OpenStreetMap Improve this map" at bounding box center [474, 272] width 948 height 445
drag, startPoint x: 578, startPoint y: 303, endPoint x: 535, endPoint y: 378, distance: 85.8
drag, startPoint x: 535, startPoint y: 378, endPoint x: 448, endPoint y: 334, distance: 97.6
click at [448, 334] on div "© Mapbox © OpenStreetMap Improve this map" at bounding box center [474, 272] width 948 height 445
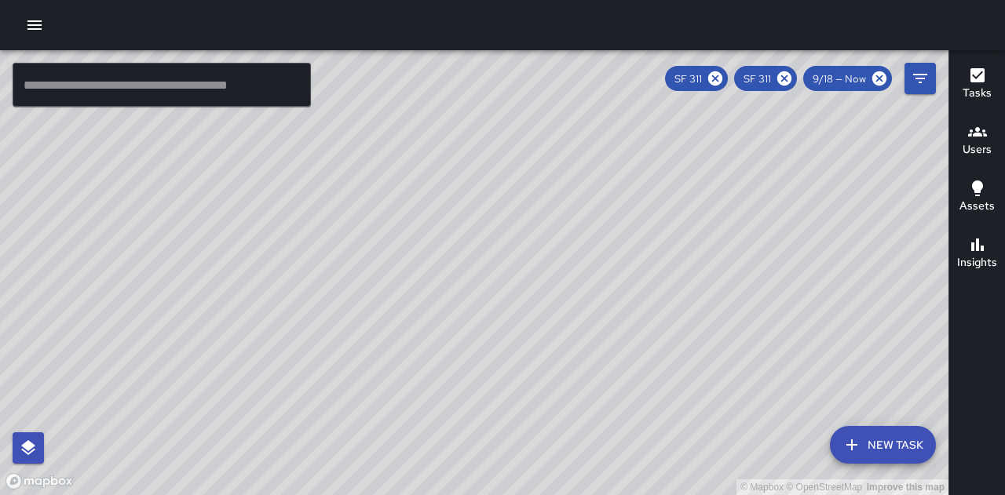
drag, startPoint x: 448, startPoint y: 309, endPoint x: 488, endPoint y: 375, distance: 76.5
click at [488, 375] on div "© Mapbox © OpenStreetMap Improve this map" at bounding box center [474, 272] width 948 height 445
click at [160, 81] on input "text" at bounding box center [162, 85] width 298 height 44
click at [981, 141] on h6 "Users" at bounding box center [977, 149] width 29 height 17
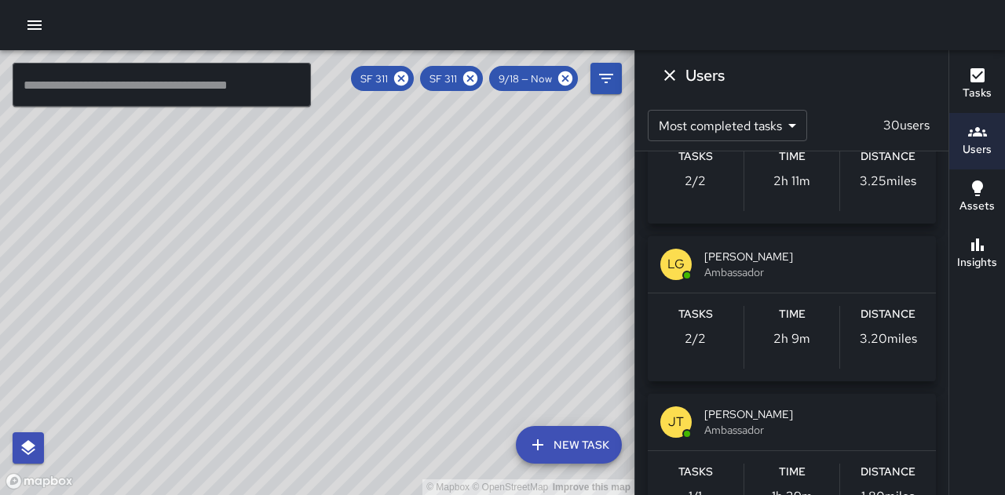
scroll to position [314, 0]
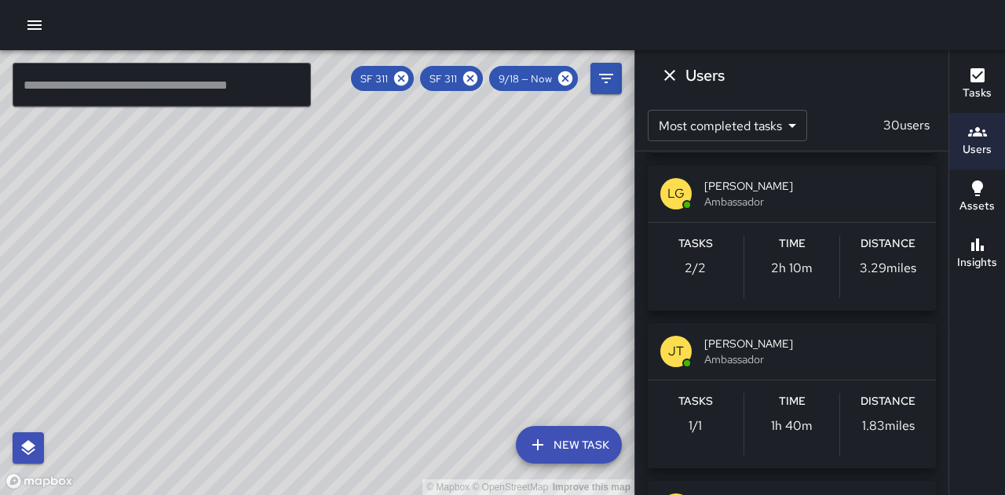
click at [674, 71] on icon "Dismiss" at bounding box center [669, 75] width 11 height 11
